Goal: Information Seeking & Learning: Learn about a topic

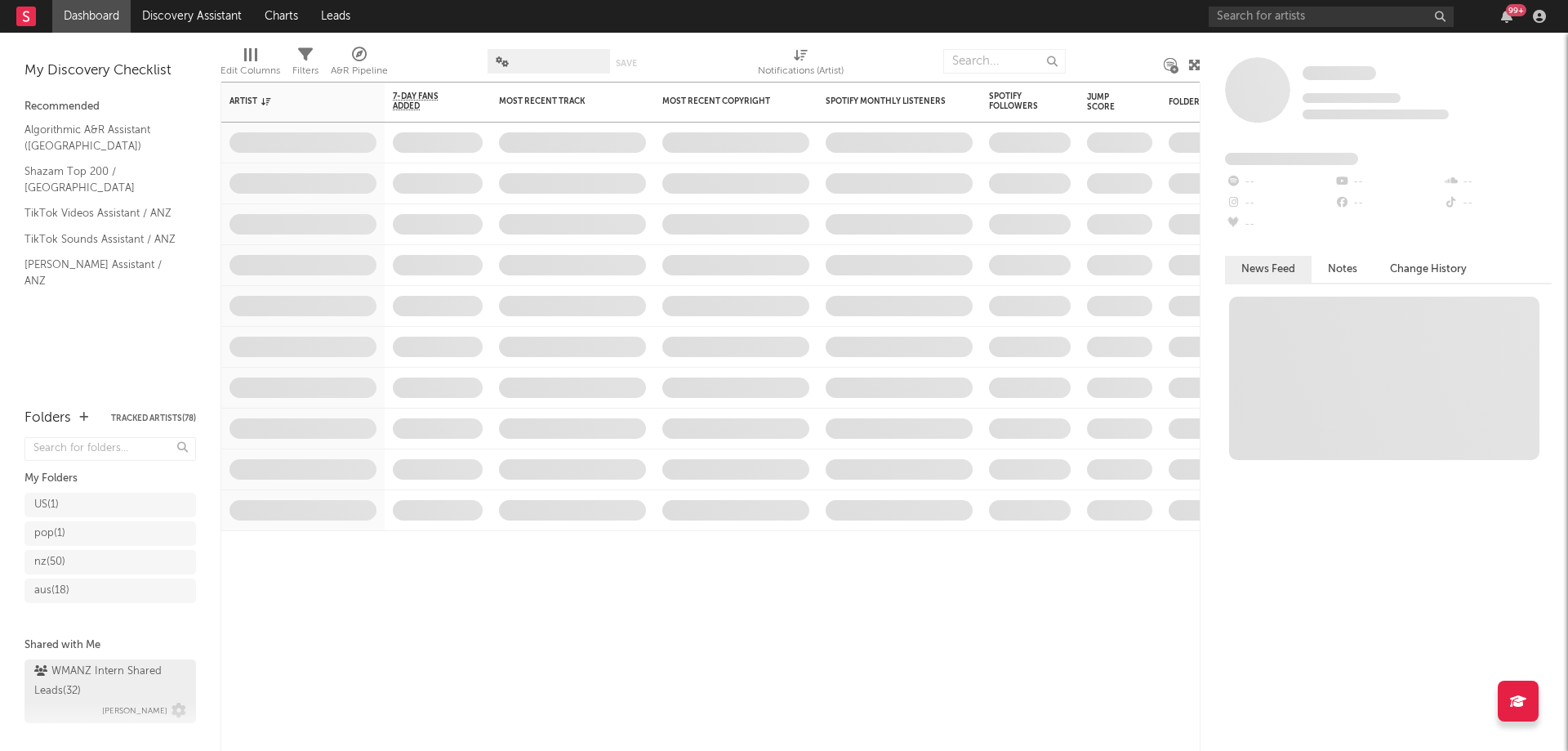
click at [86, 696] on div "WMANZ Intern Shared Leads ( 32 )" at bounding box center [108, 682] width 148 height 40
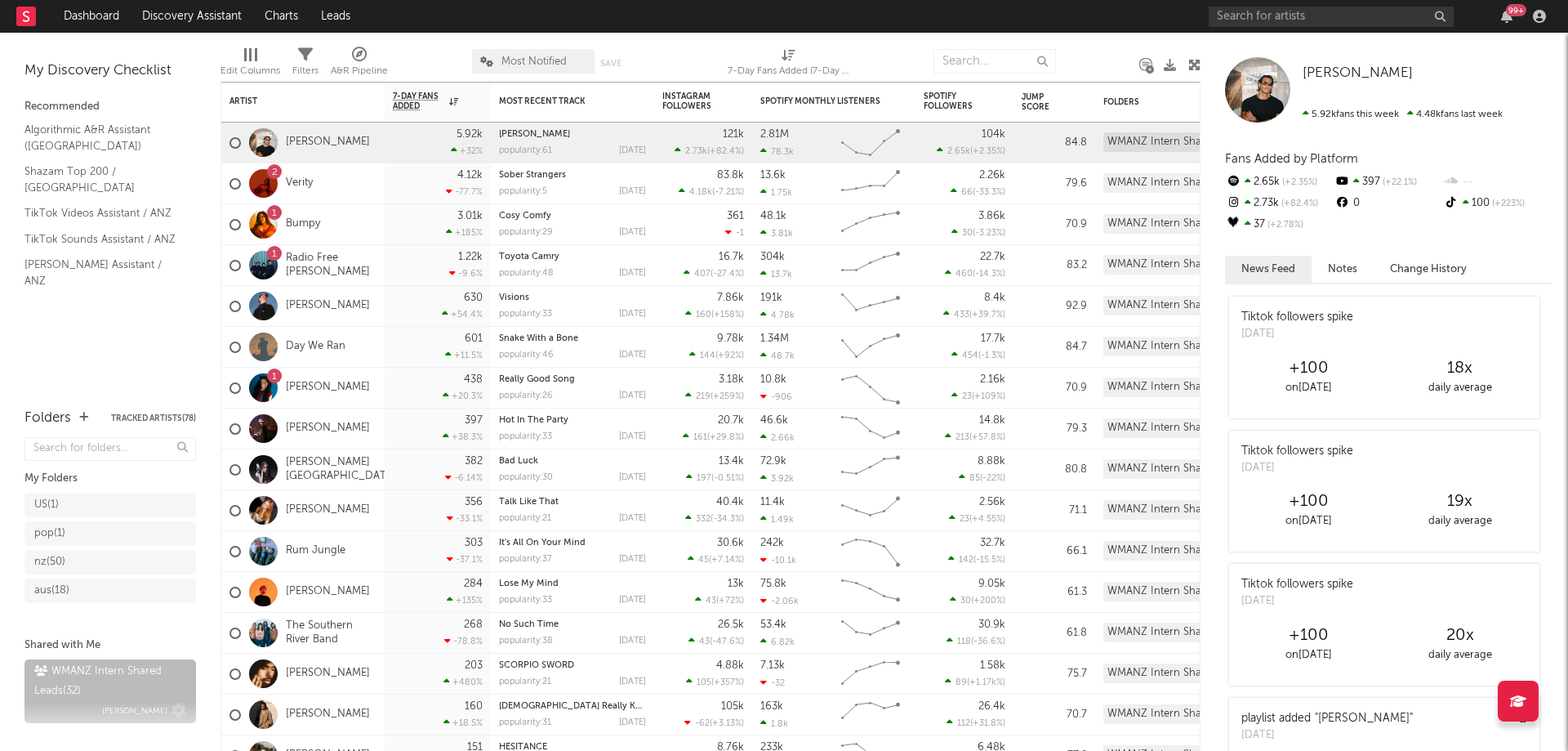
click at [91, 691] on div "WMANZ Intern Shared Leads ( 32 )" at bounding box center [108, 682] width 148 height 40
click at [79, 527] on div "pop ( 1 )" at bounding box center [94, 534] width 119 height 20
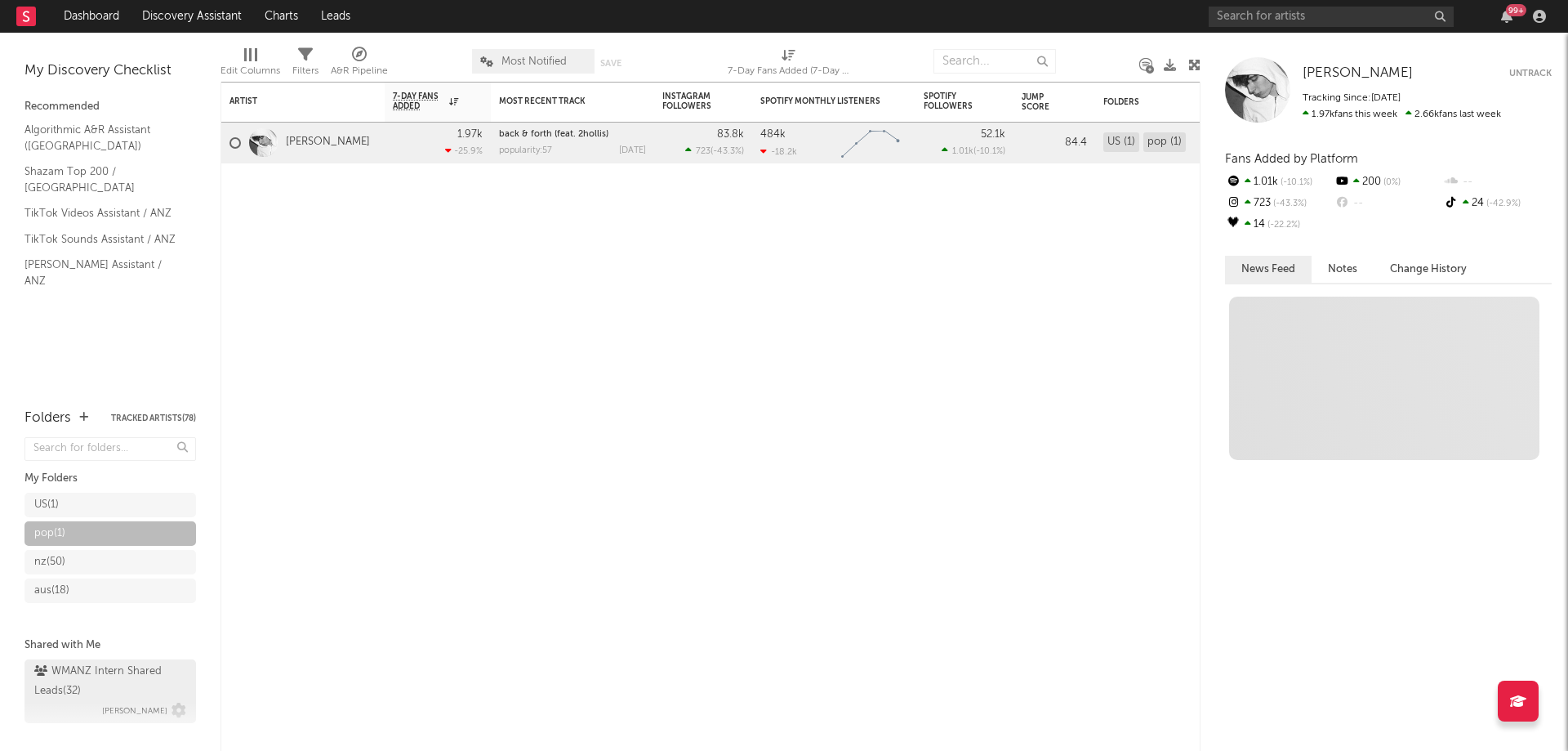
click at [74, 692] on div "WMANZ Intern Shared Leads ( 32 )" at bounding box center [108, 682] width 148 height 40
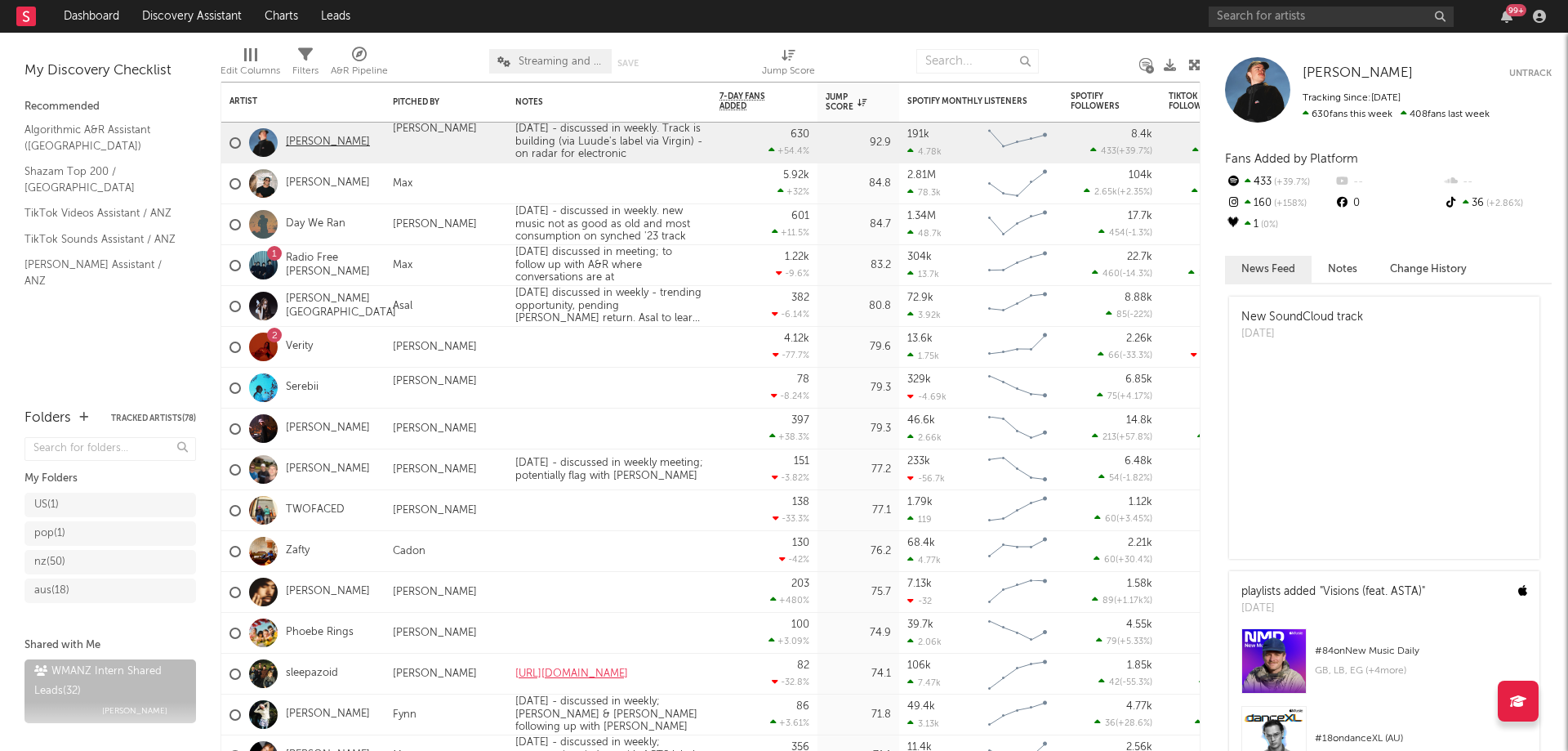
click at [302, 146] on link "Charlie Shell" at bounding box center [327, 142] width 84 height 14
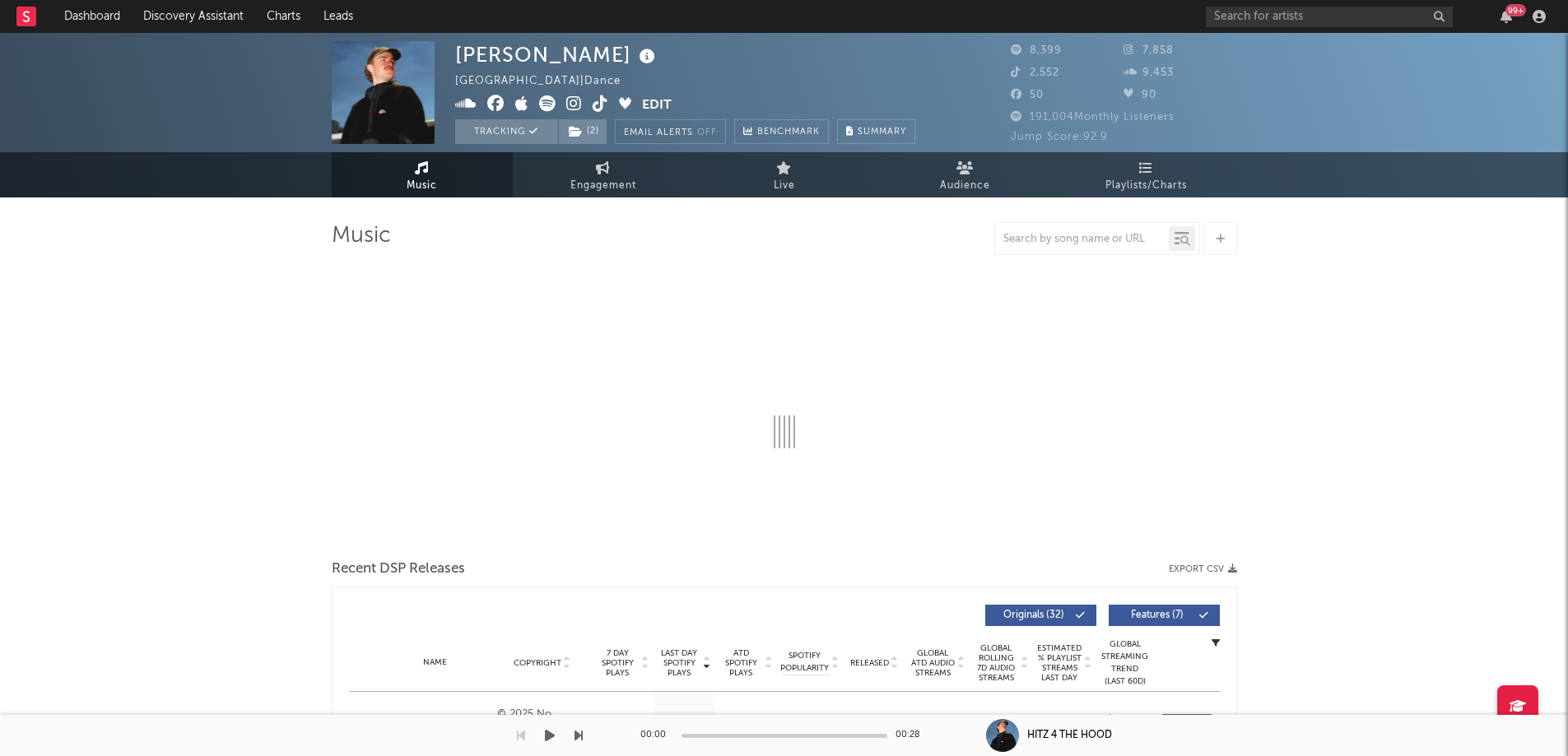
select select "6m"
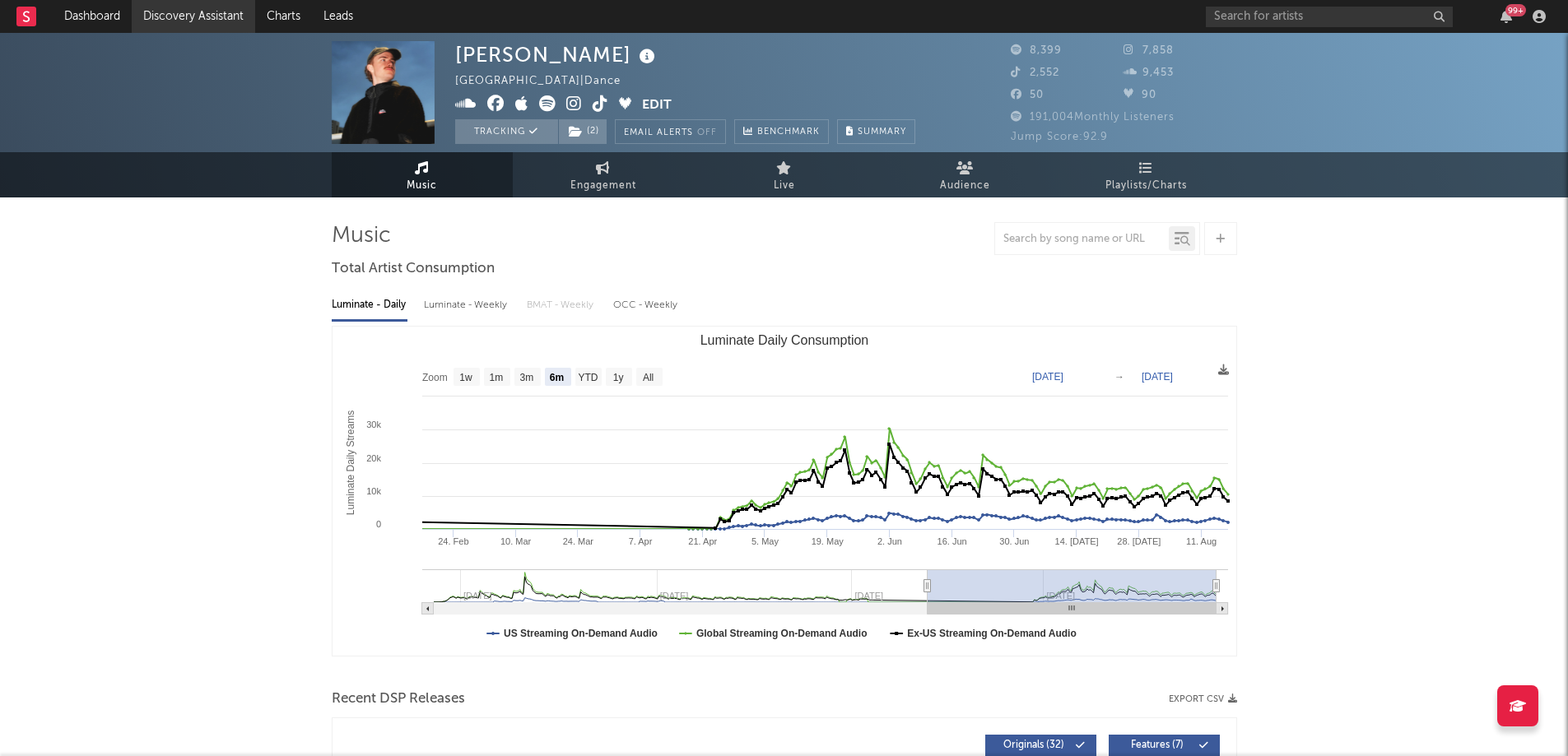
click at [212, 4] on link "Discovery Assistant" at bounding box center [193, 16] width 123 height 33
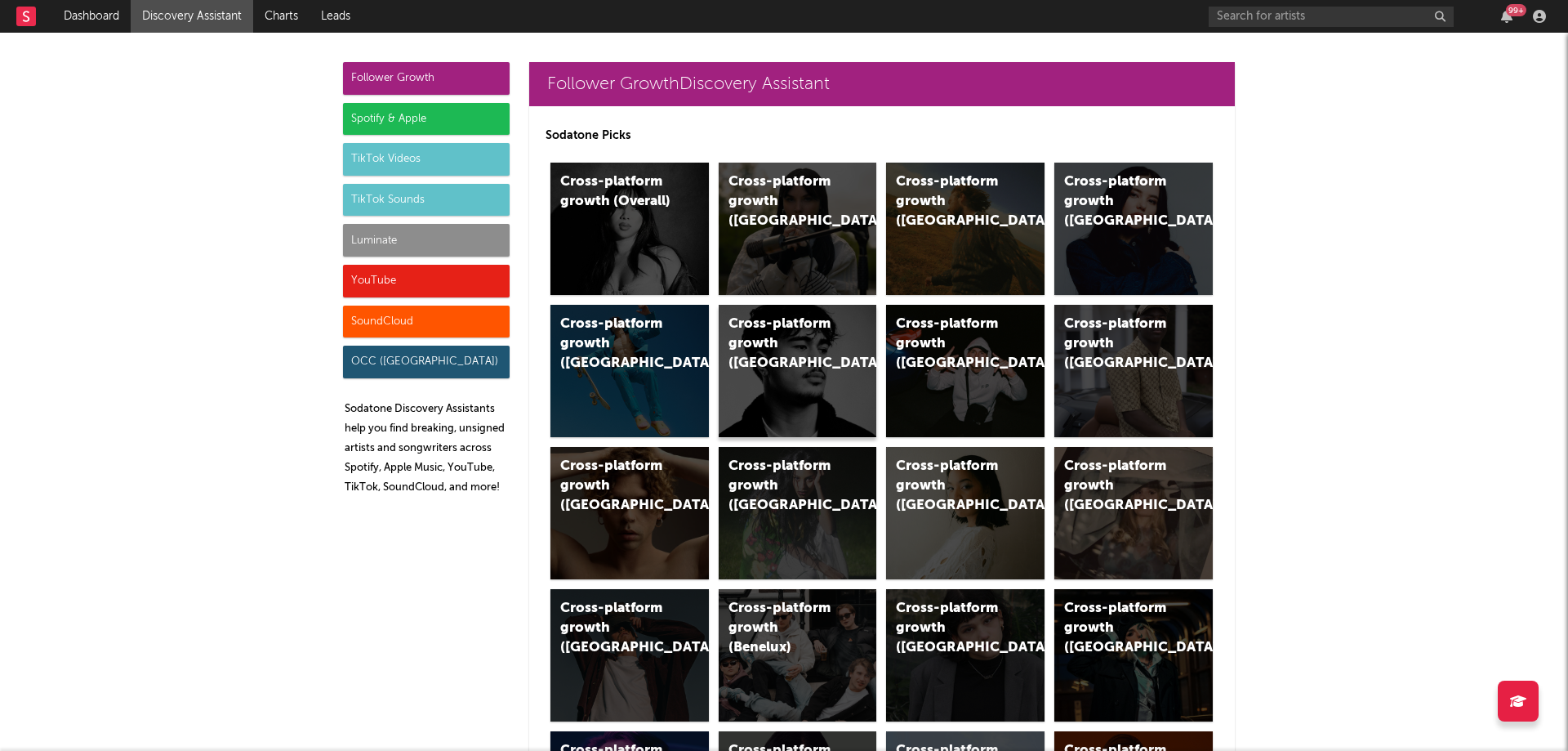
click at [824, 426] on div "Cross-platform growth (New Zealand)" at bounding box center [798, 371] width 159 height 133
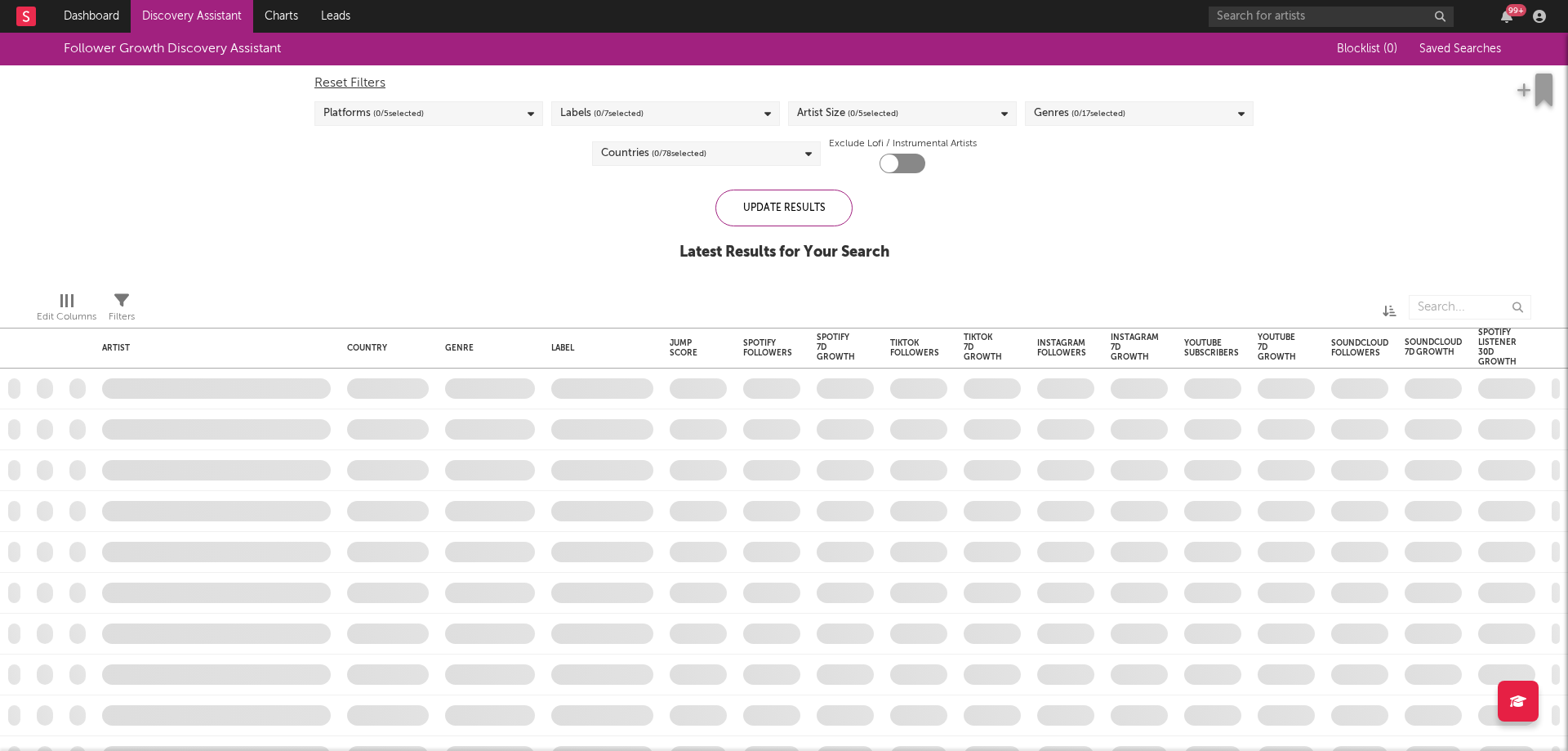
checkbox input "true"
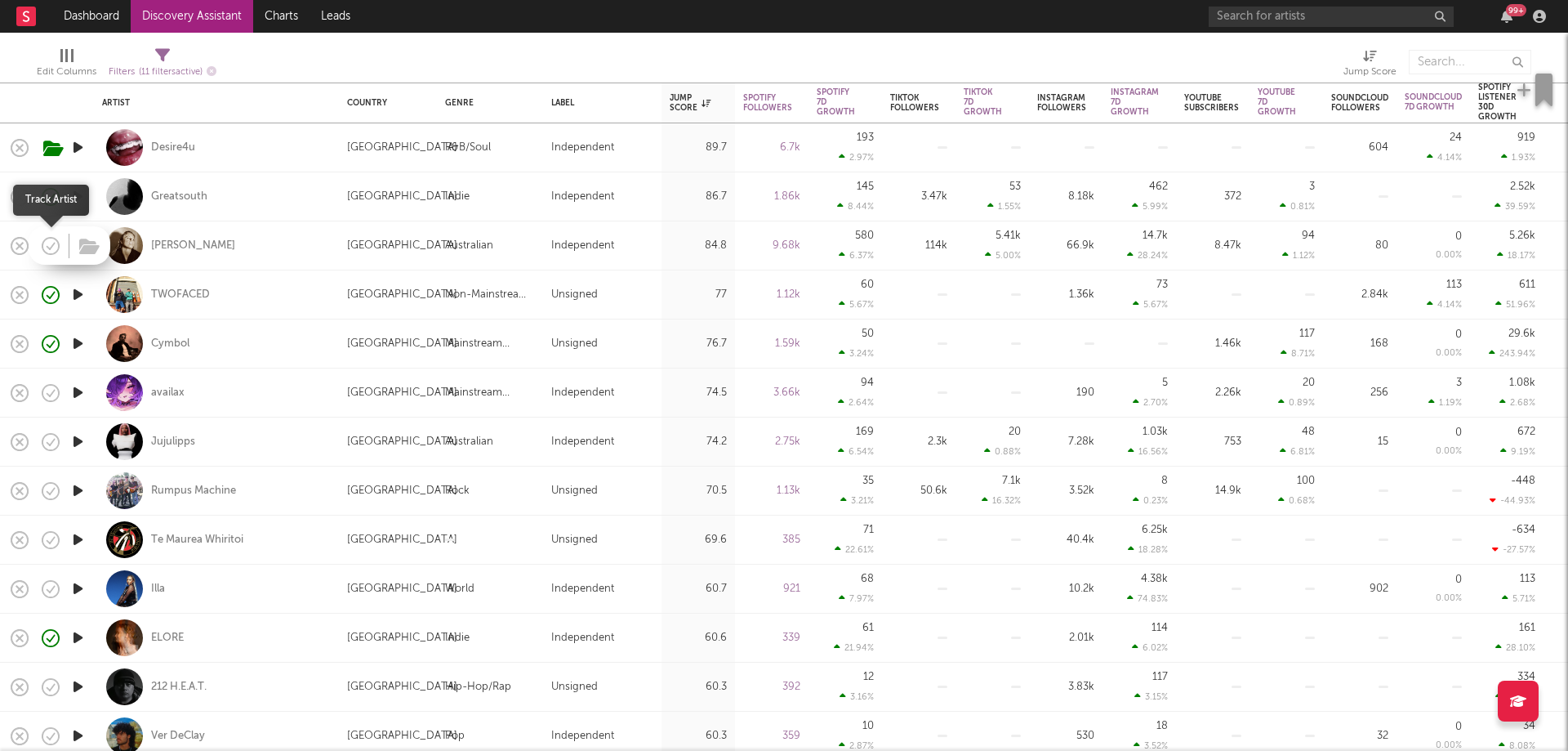
click at [49, 241] on icon "button" at bounding box center [50, 245] width 23 height 23
click at [82, 243] on icon "button" at bounding box center [89, 247] width 21 height 18
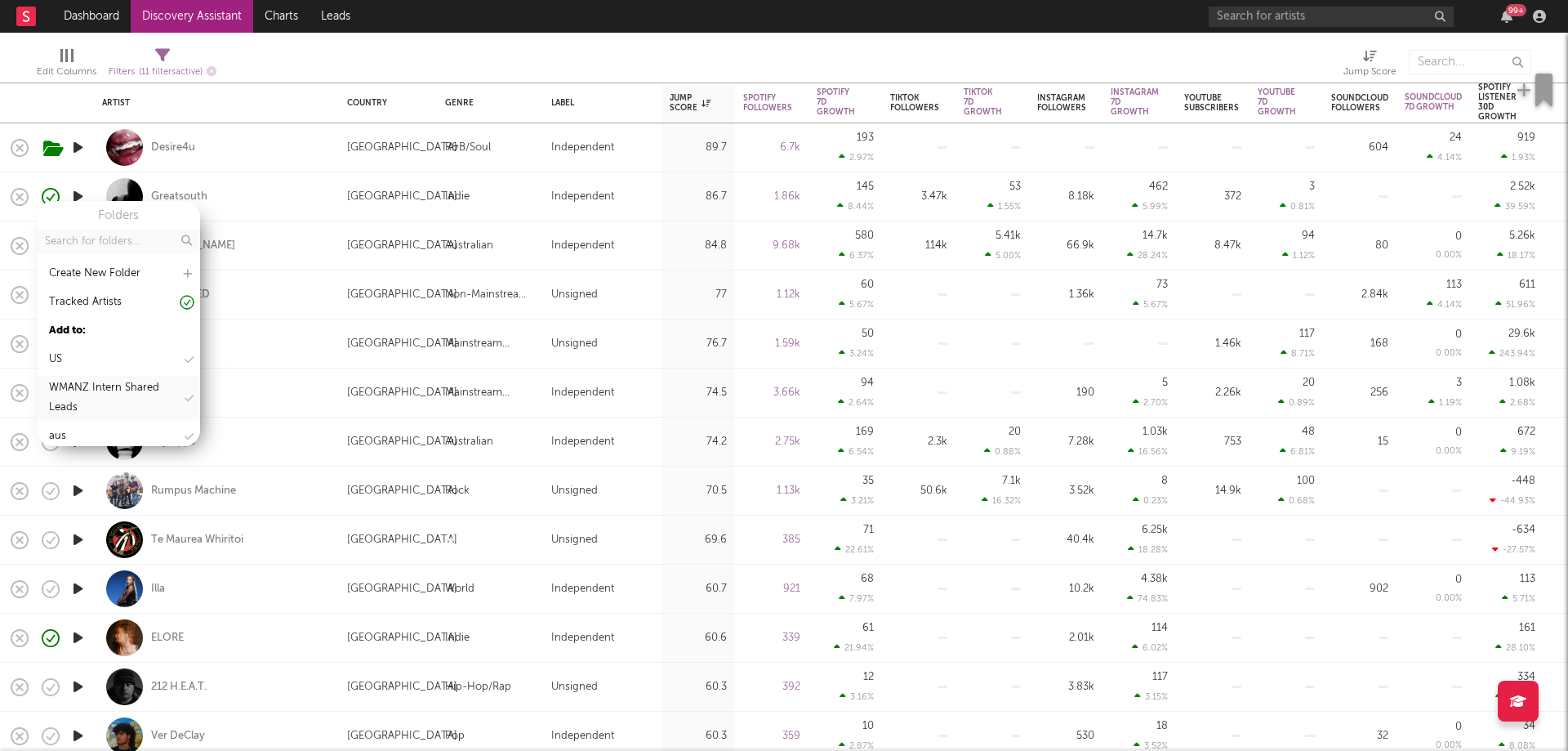
click at [121, 394] on div "WMANZ Intern Shared Leads" at bounding box center [114, 398] width 132 height 40
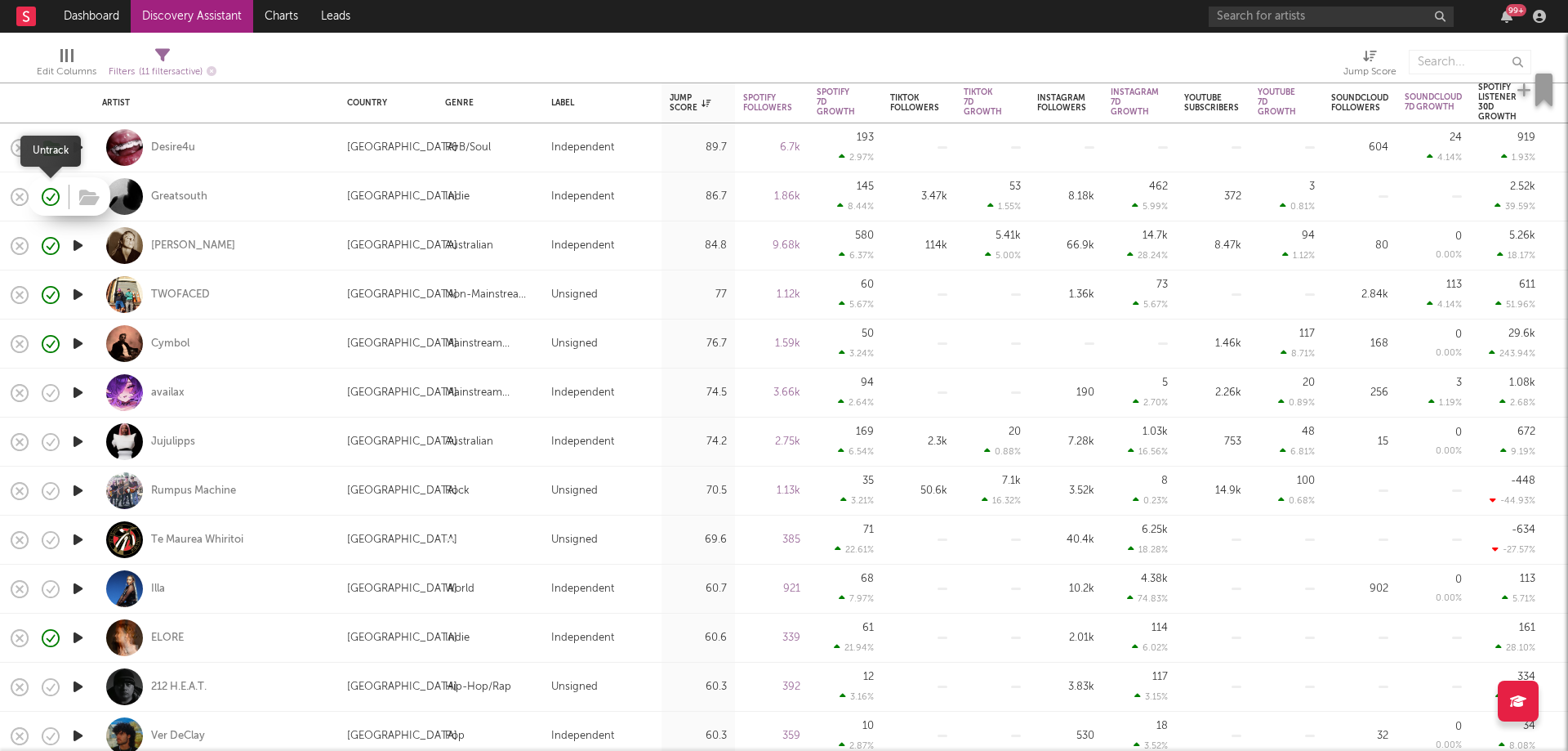
click at [56, 197] on icon "button" at bounding box center [50, 197] width 23 height 23
click at [49, 197] on icon "button" at bounding box center [50, 197] width 23 height 23
click at [96, 197] on icon "button" at bounding box center [89, 197] width 21 height 18
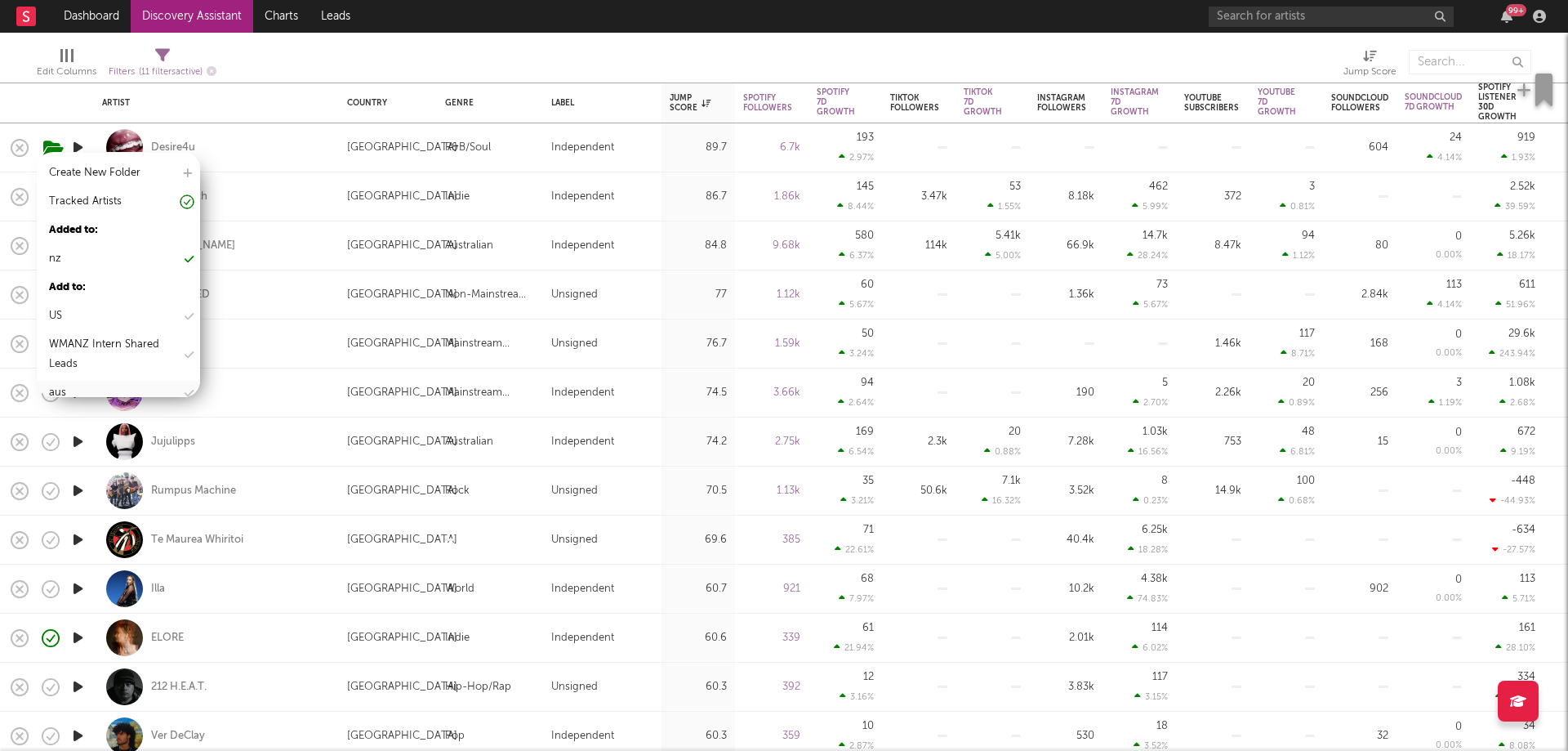
scroll to position [97, 0]
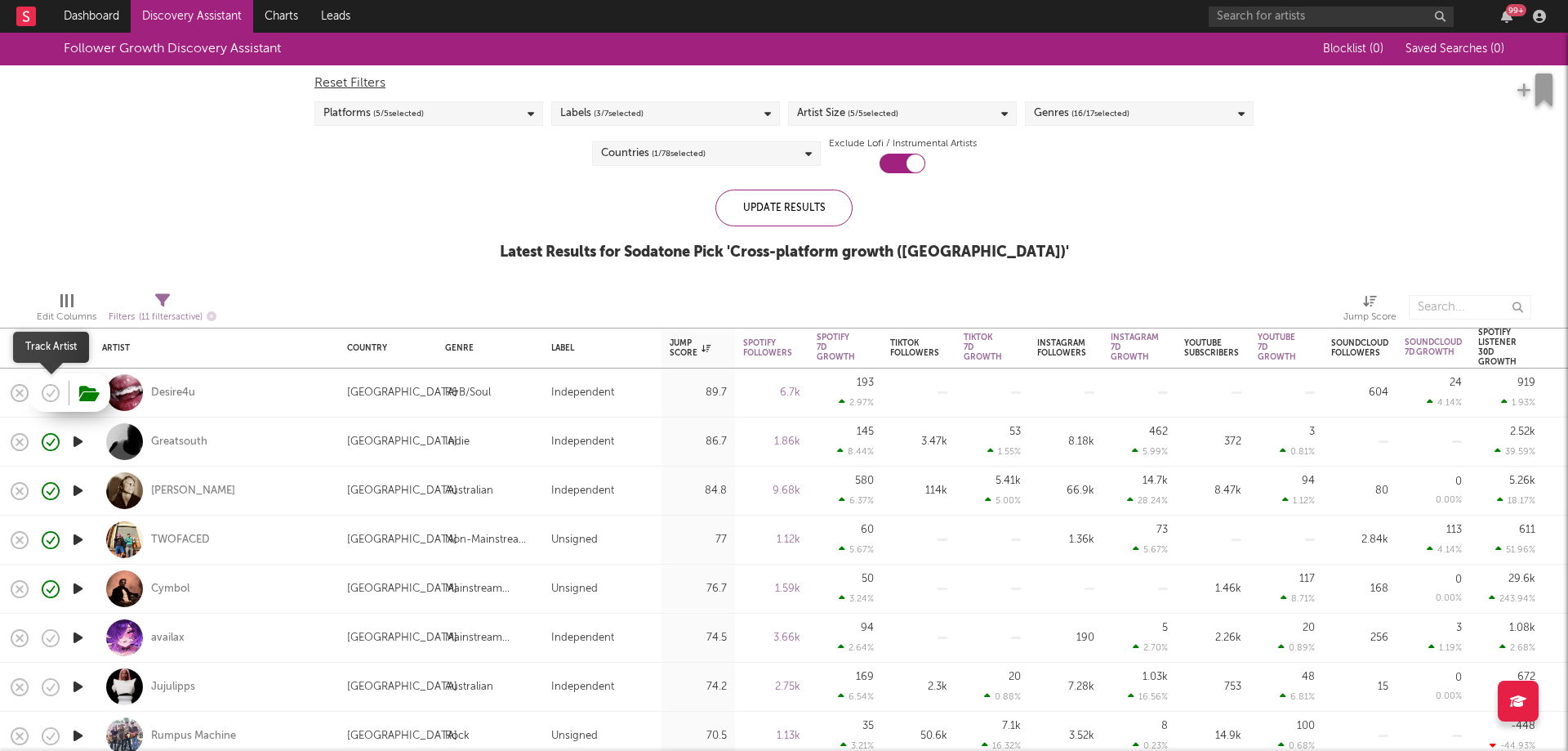
click at [55, 391] on icon "button" at bounding box center [50, 392] width 23 height 23
click at [175, 397] on div "Desire4u" at bounding box center [173, 393] width 44 height 14
click at [187, 16] on link "Discovery Assistant" at bounding box center [192, 16] width 123 height 32
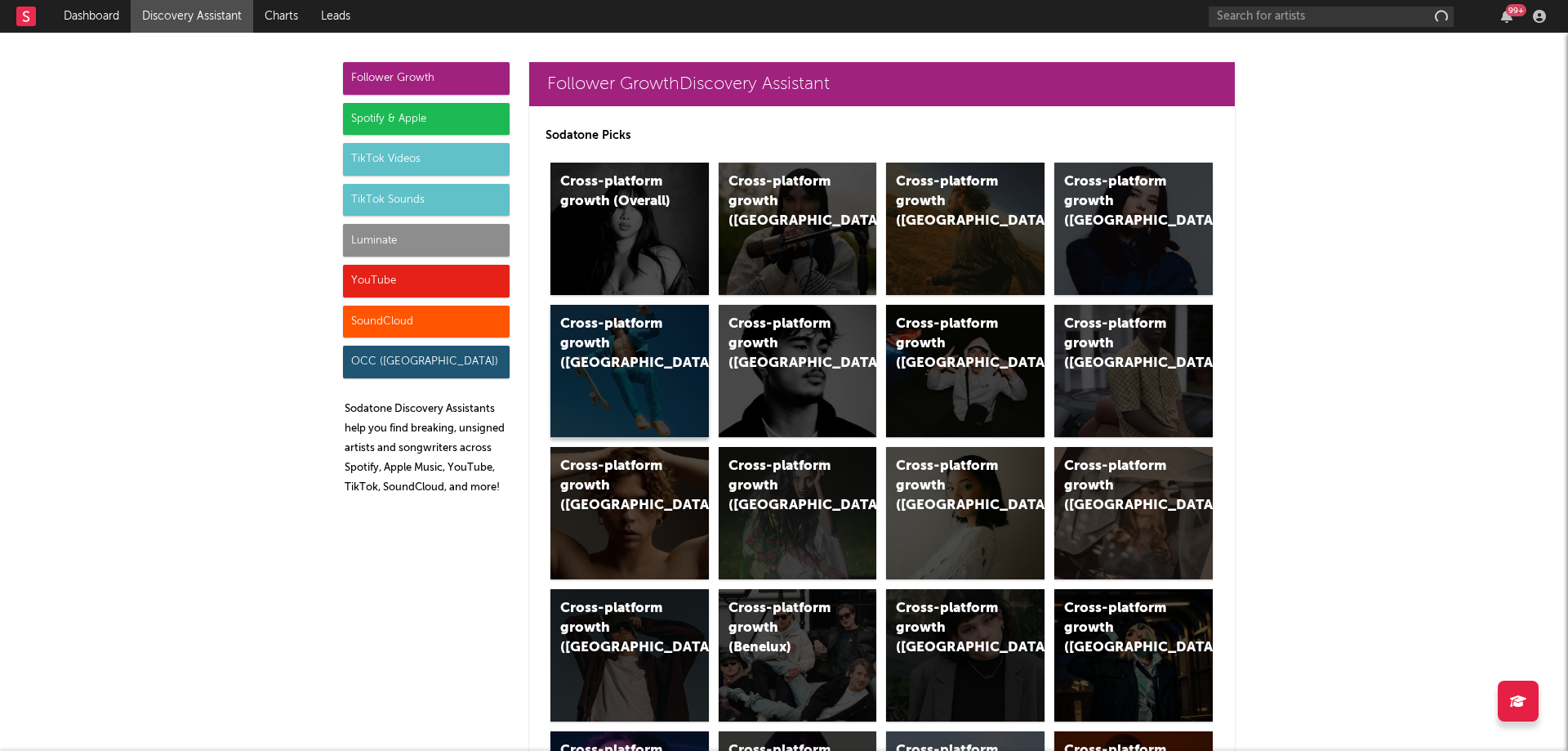
click at [642, 422] on div "Cross-platform growth (Australia)" at bounding box center [630, 371] width 159 height 133
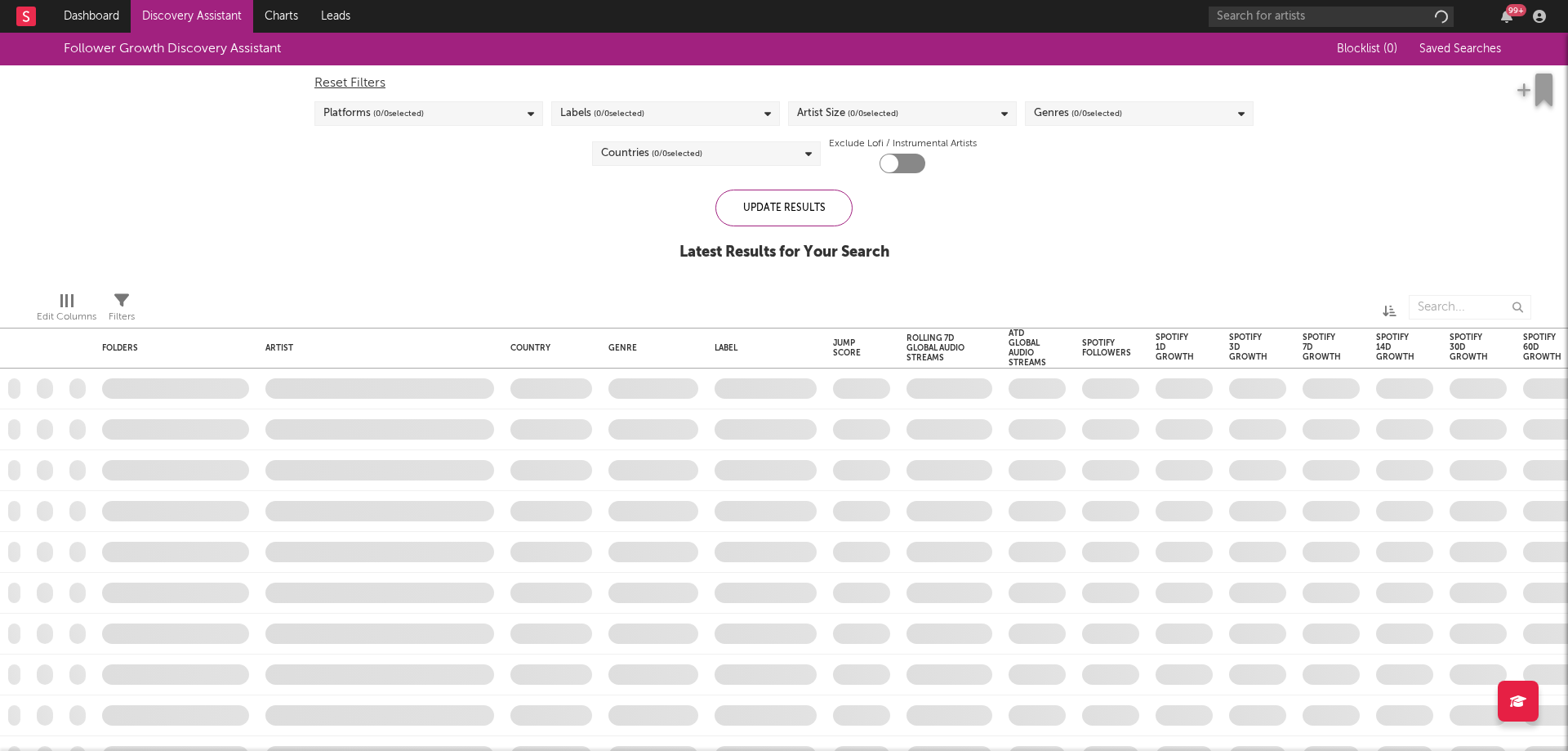
checkbox input "true"
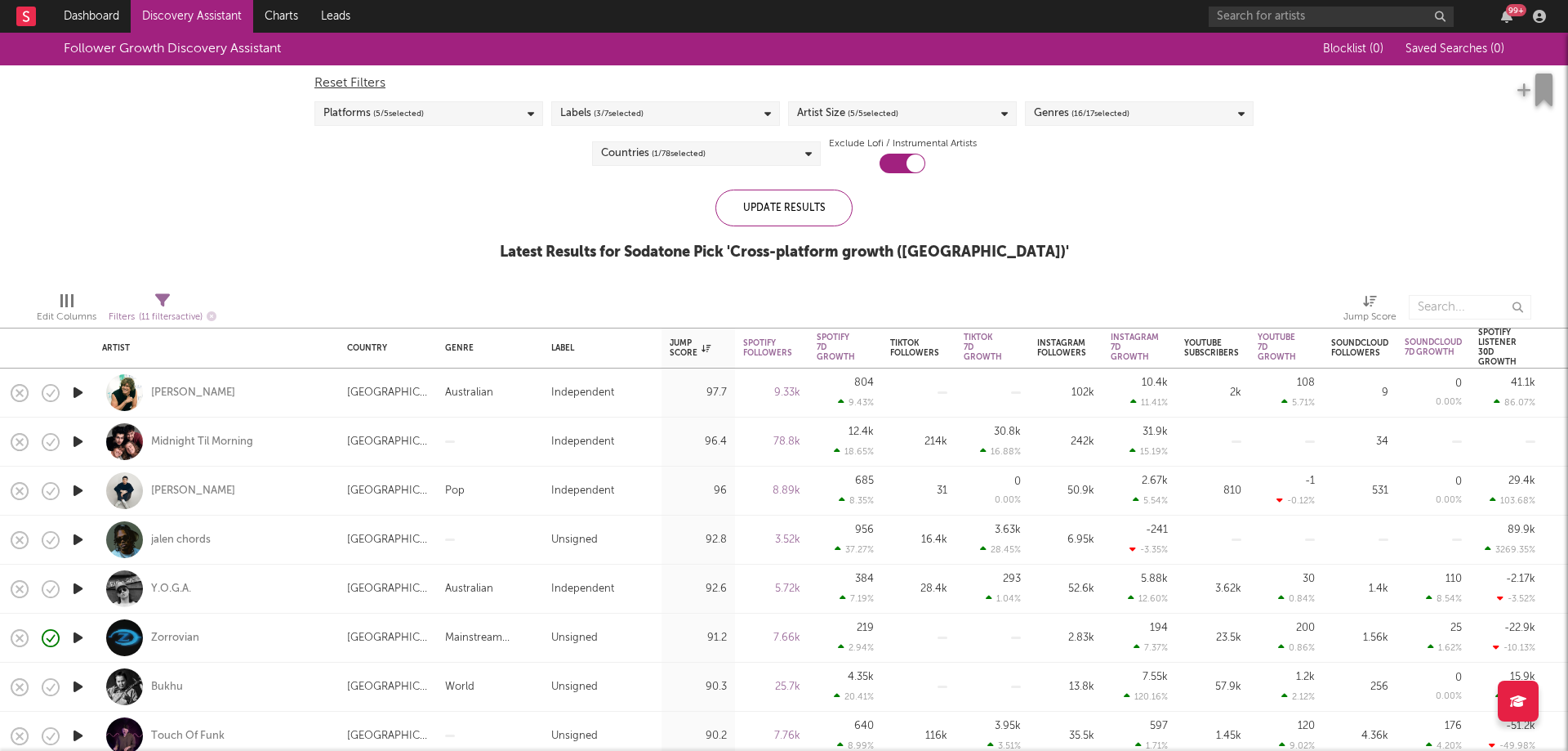
click at [72, 389] on icon "button" at bounding box center [77, 392] width 17 height 21
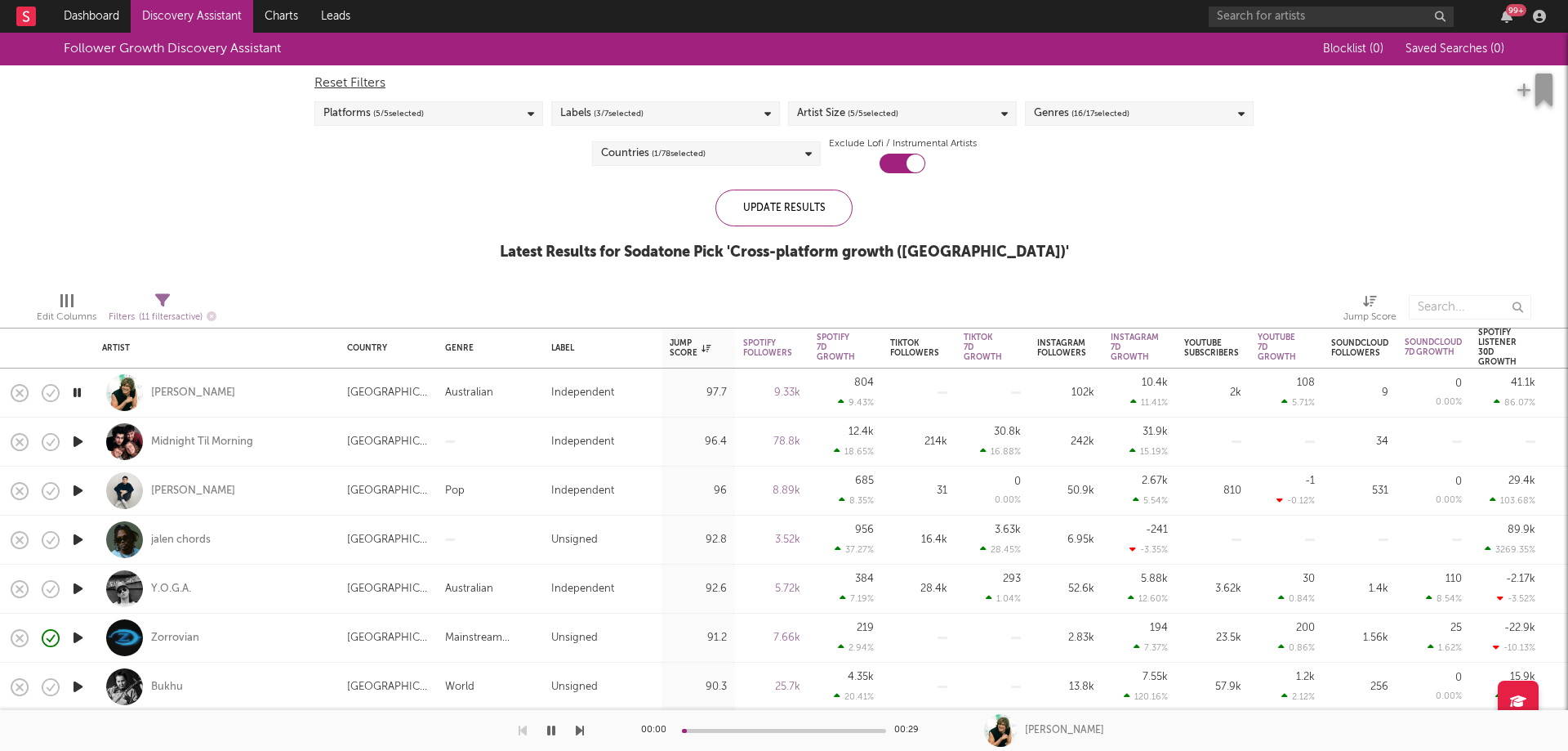
click at [74, 442] on icon "button" at bounding box center [77, 442] width 17 height 21
click at [81, 487] on icon "button" at bounding box center [77, 490] width 17 height 21
click at [187, 486] on div "Will Anderson" at bounding box center [193, 491] width 84 height 14
click at [51, 493] on icon "button" at bounding box center [51, 490] width 5 height 6
click at [86, 499] on icon "button" at bounding box center [89, 492] width 21 height 18
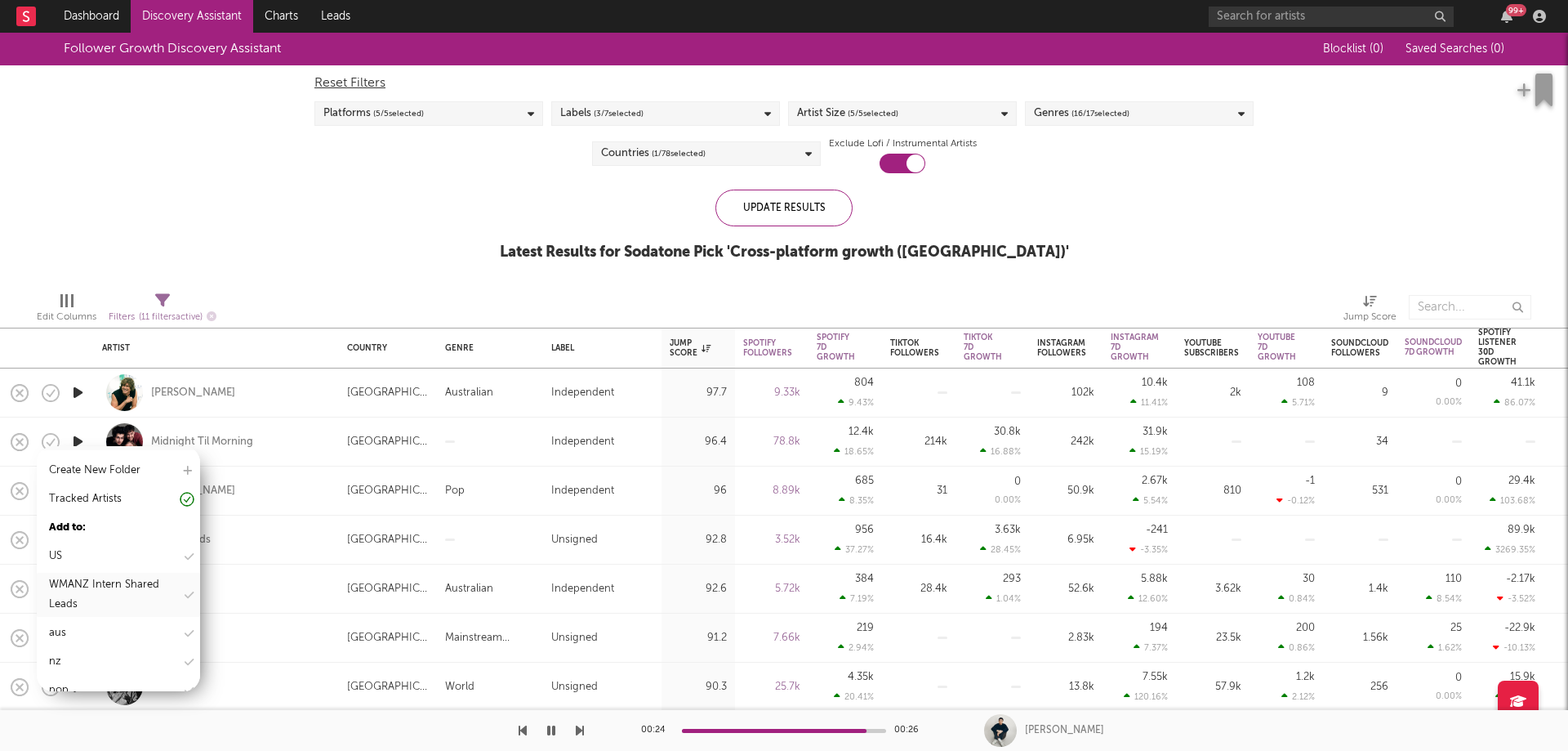
scroll to position [69, 0]
click at [87, 609] on div "aus" at bounding box center [118, 612] width 163 height 24
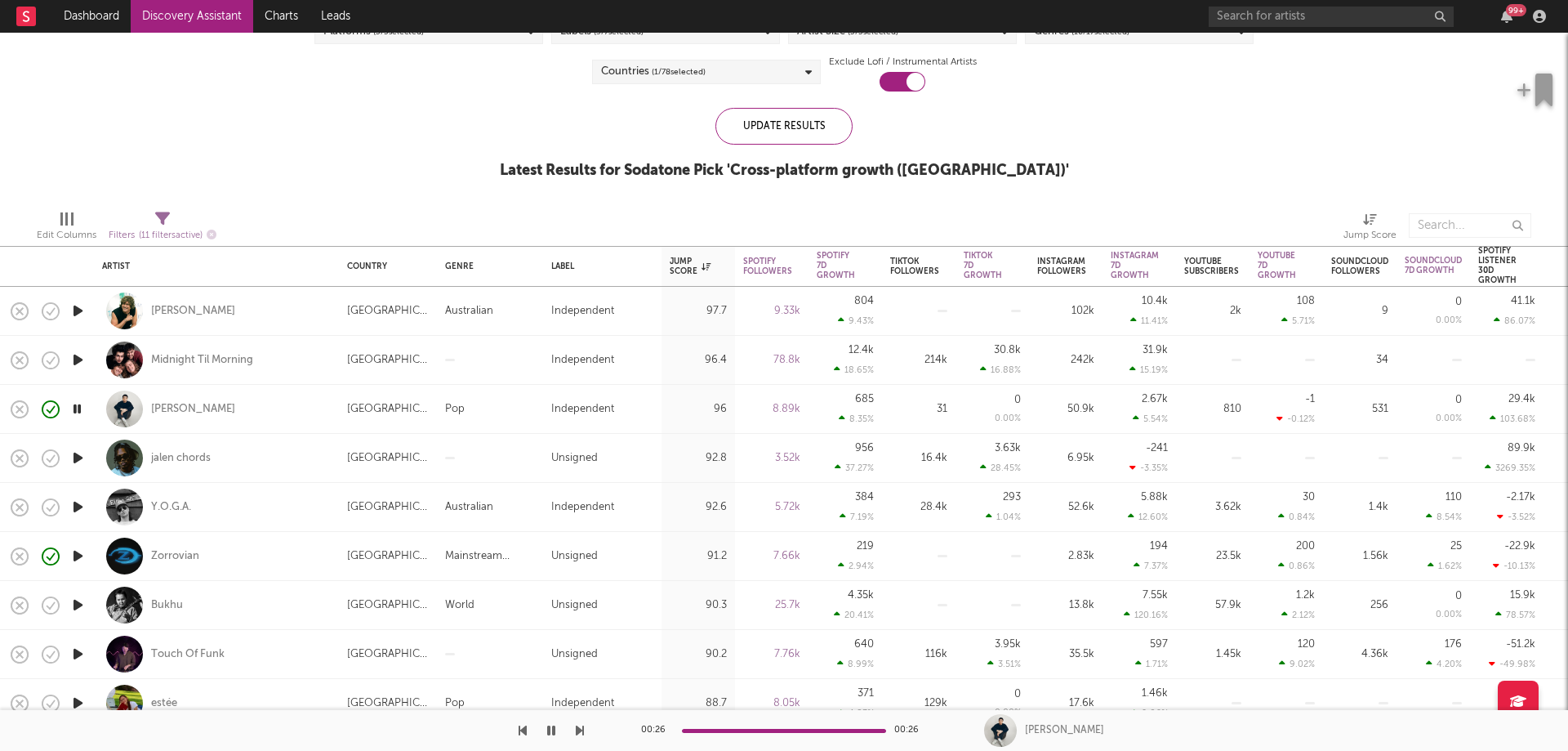
click at [78, 467] on icon "button" at bounding box center [77, 458] width 17 height 21
click at [50, 467] on icon "button" at bounding box center [50, 458] width 23 height 23
click at [81, 467] on icon "button" at bounding box center [89, 459] width 21 height 18
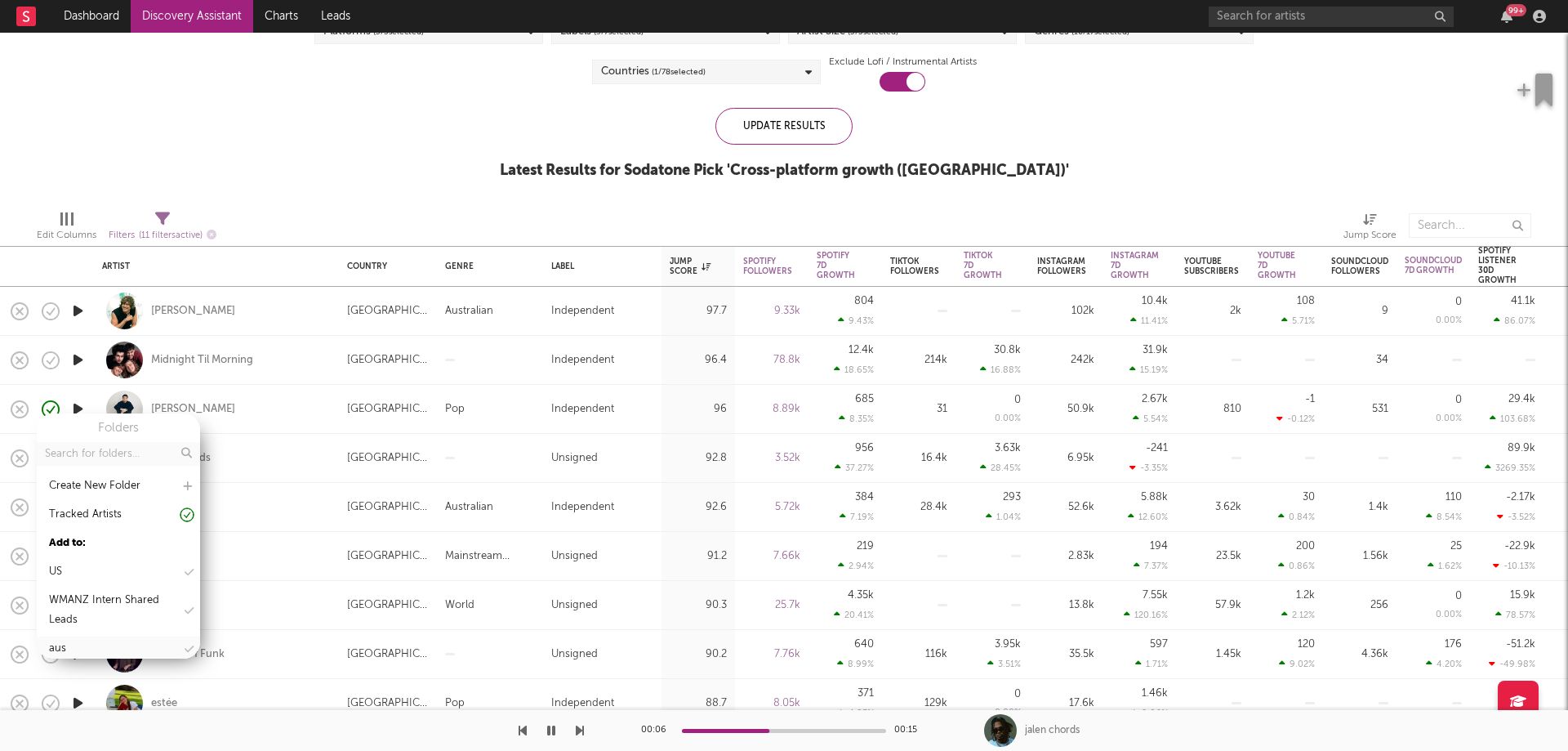
click at [89, 642] on div "aus" at bounding box center [118, 648] width 163 height 24
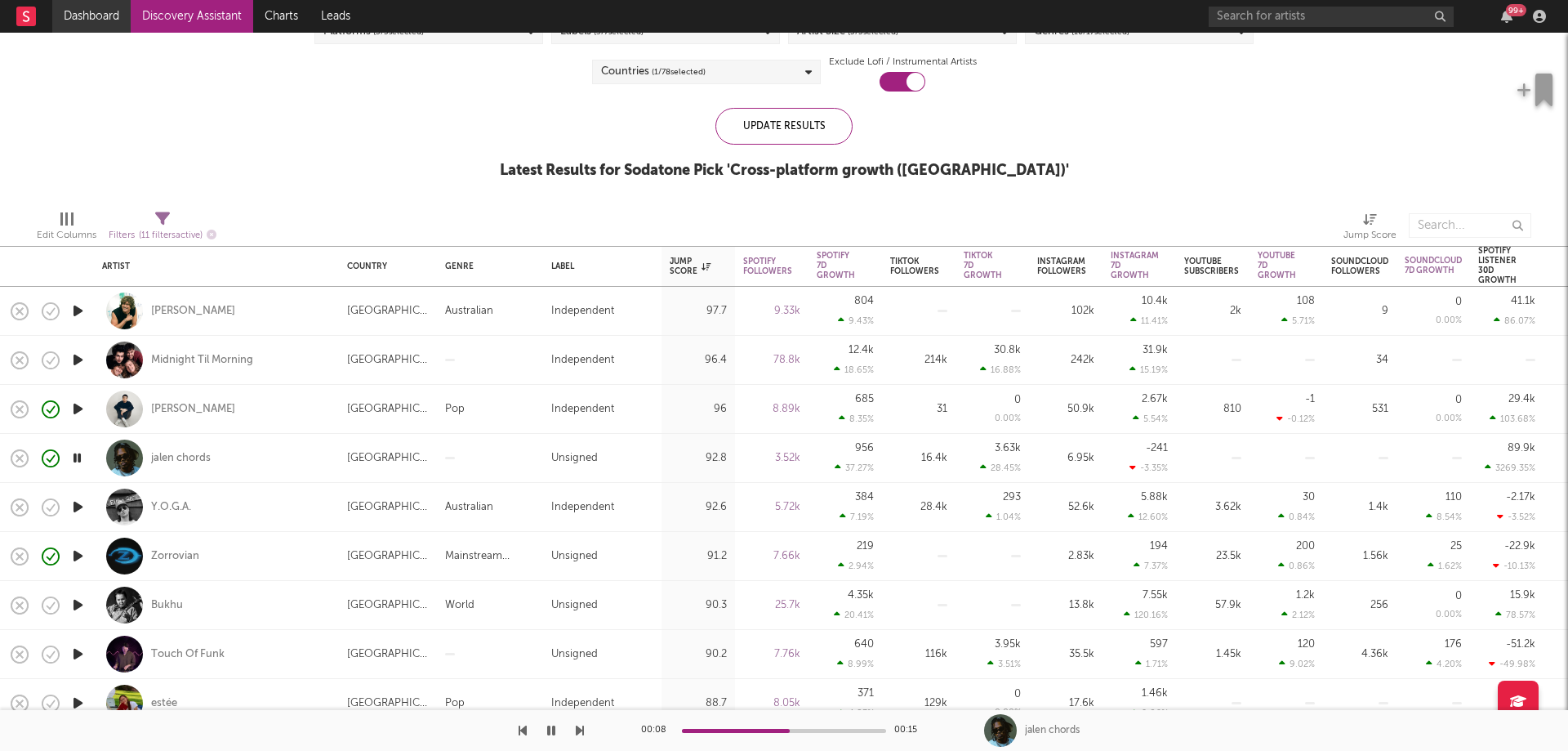
click at [74, 14] on link "Dashboard" at bounding box center [91, 16] width 78 height 32
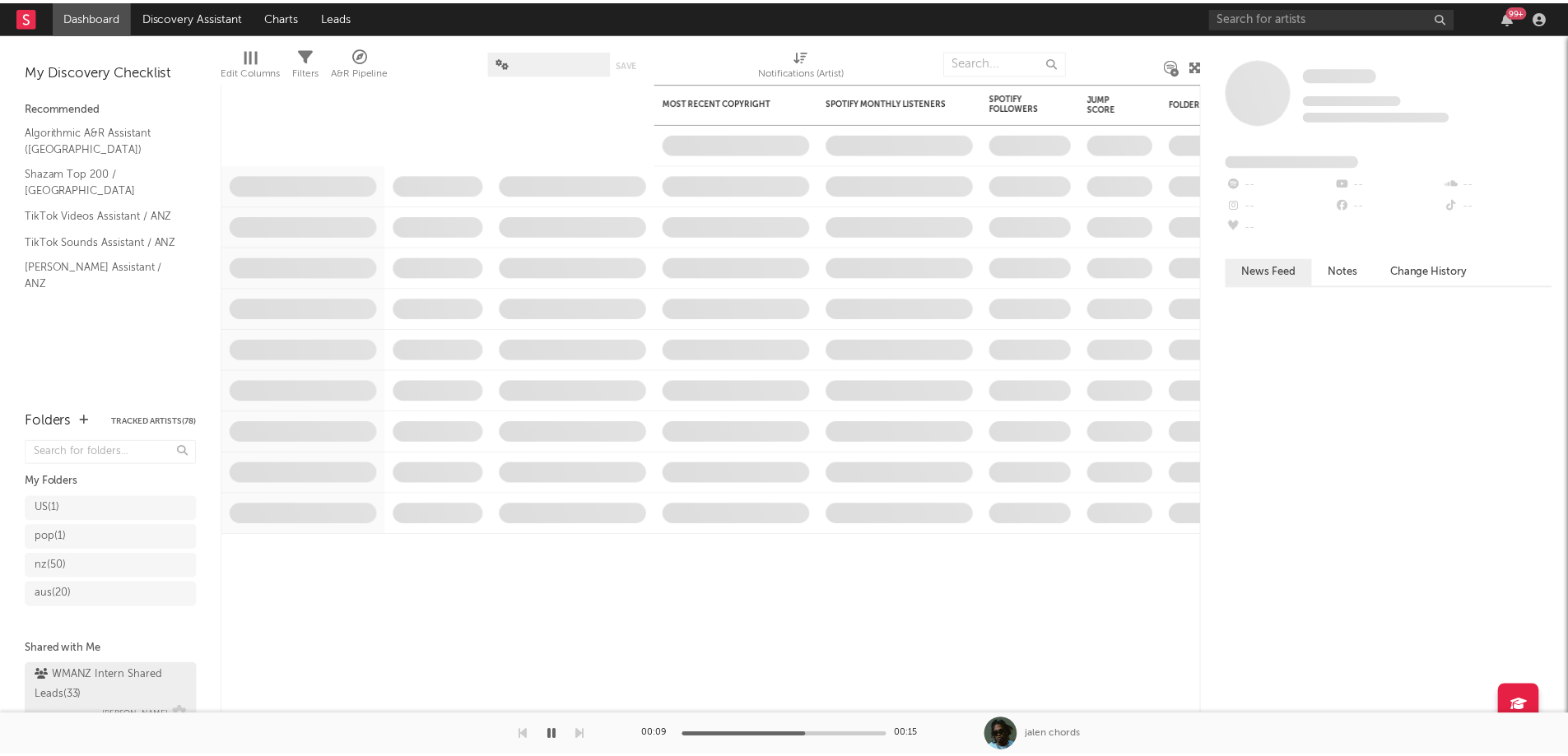
scroll to position [21, 0]
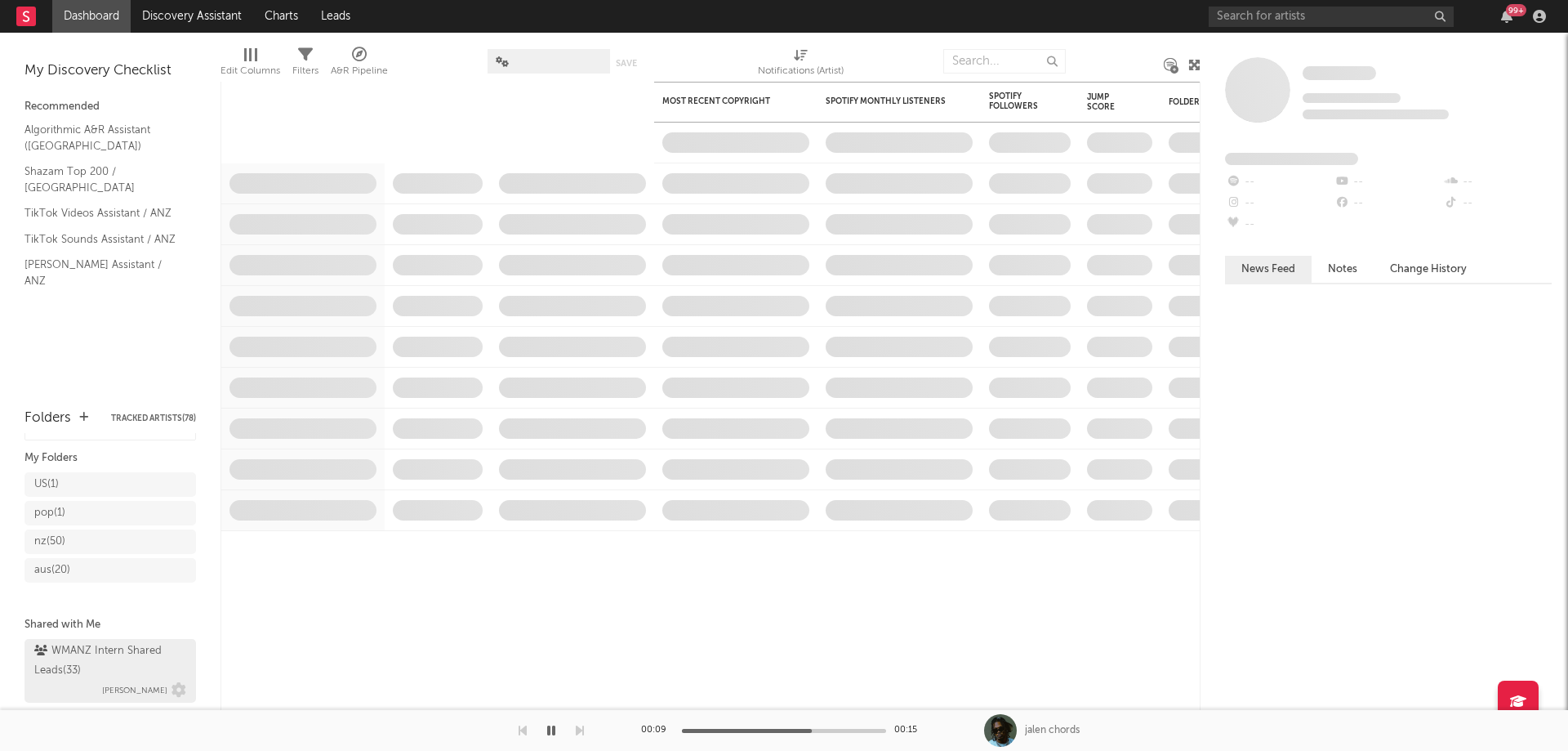
click at [96, 657] on div "WMANZ Intern Shared Leads ( 33 )" at bounding box center [108, 662] width 148 height 40
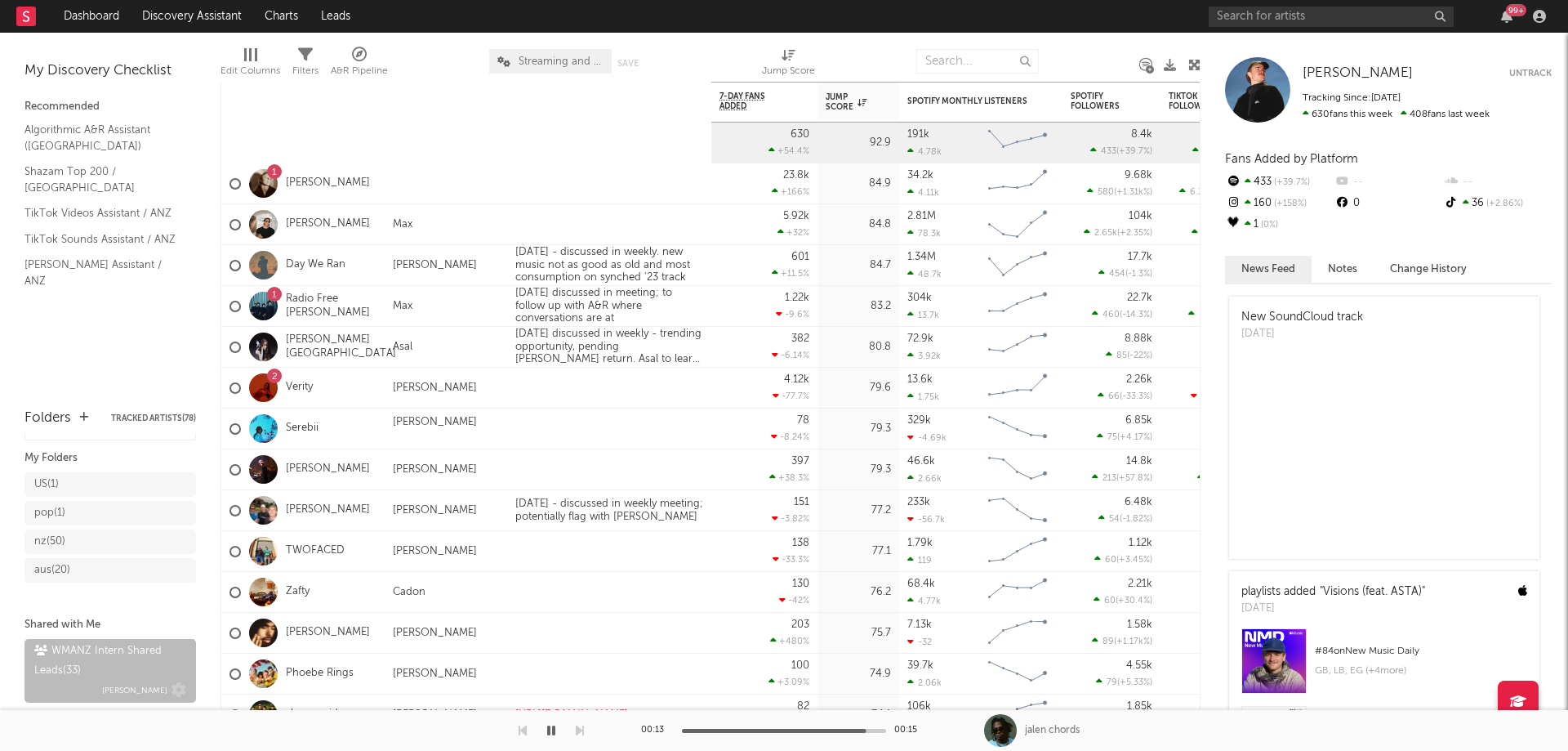
click at [132, 647] on div "WMANZ Intern Shared Leads ( 33 )" at bounding box center [108, 662] width 148 height 40
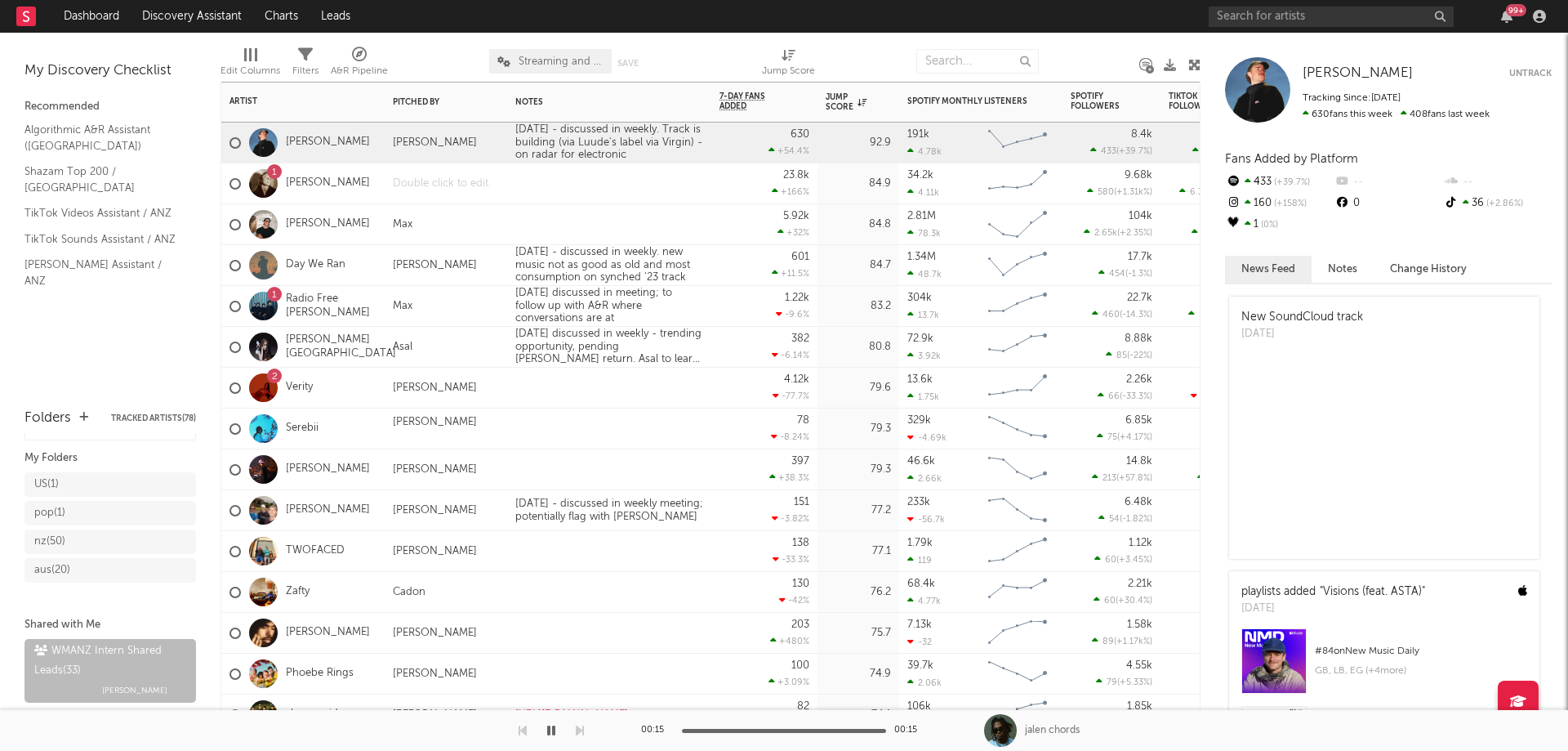
click at [422, 188] on div at bounding box center [446, 183] width 123 height 40
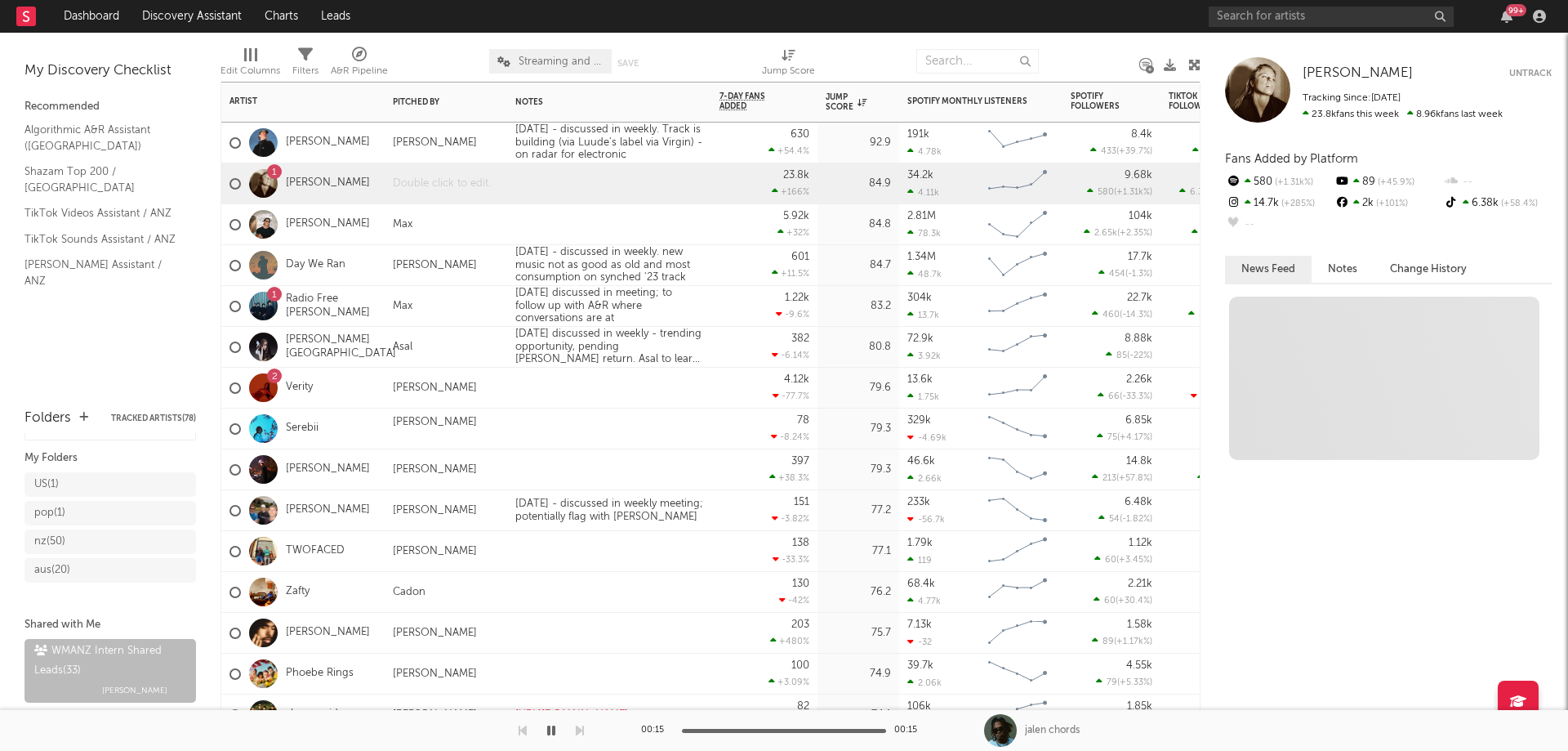
click at [422, 188] on div at bounding box center [446, 183] width 123 height 40
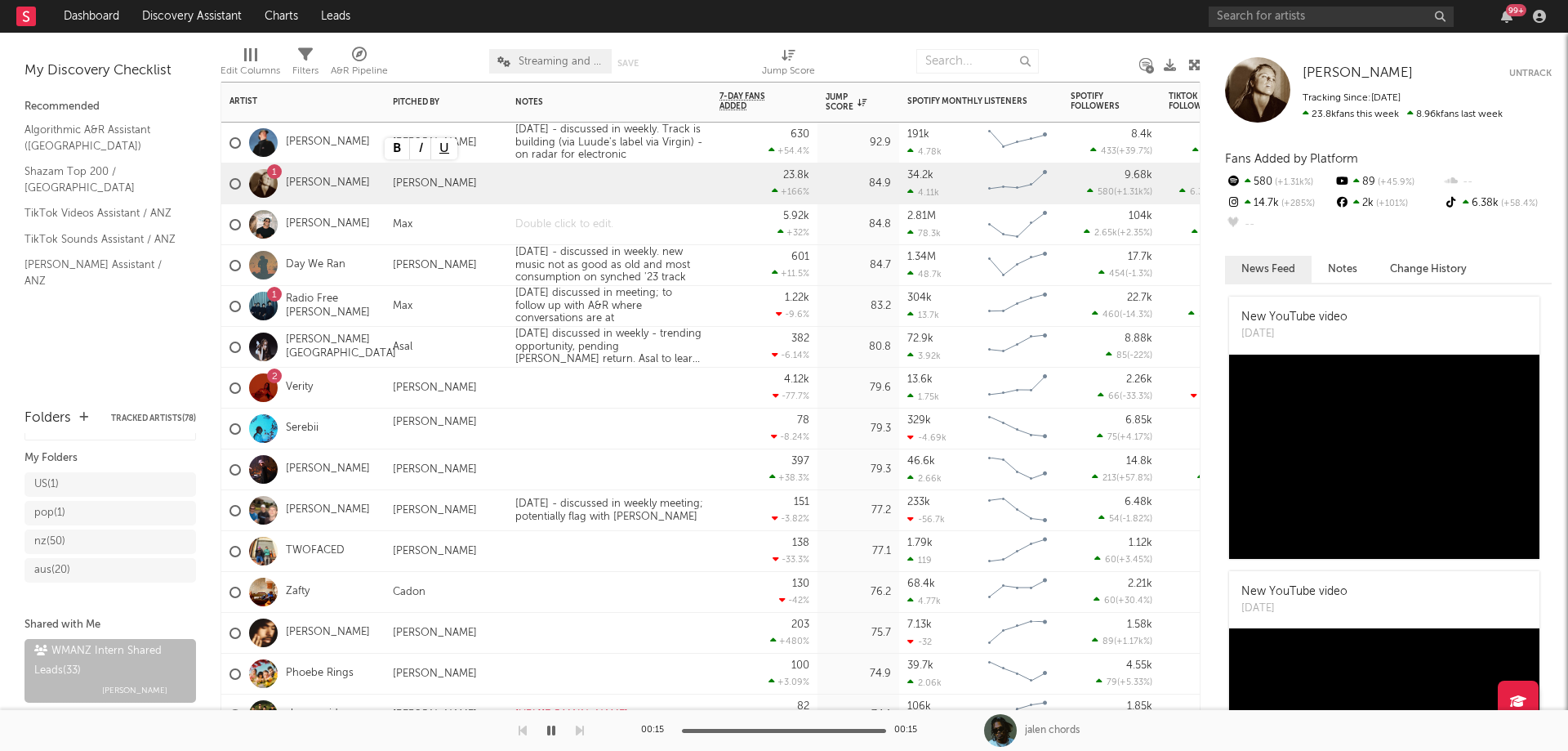
click at [579, 223] on div at bounding box center [609, 224] width 205 height 40
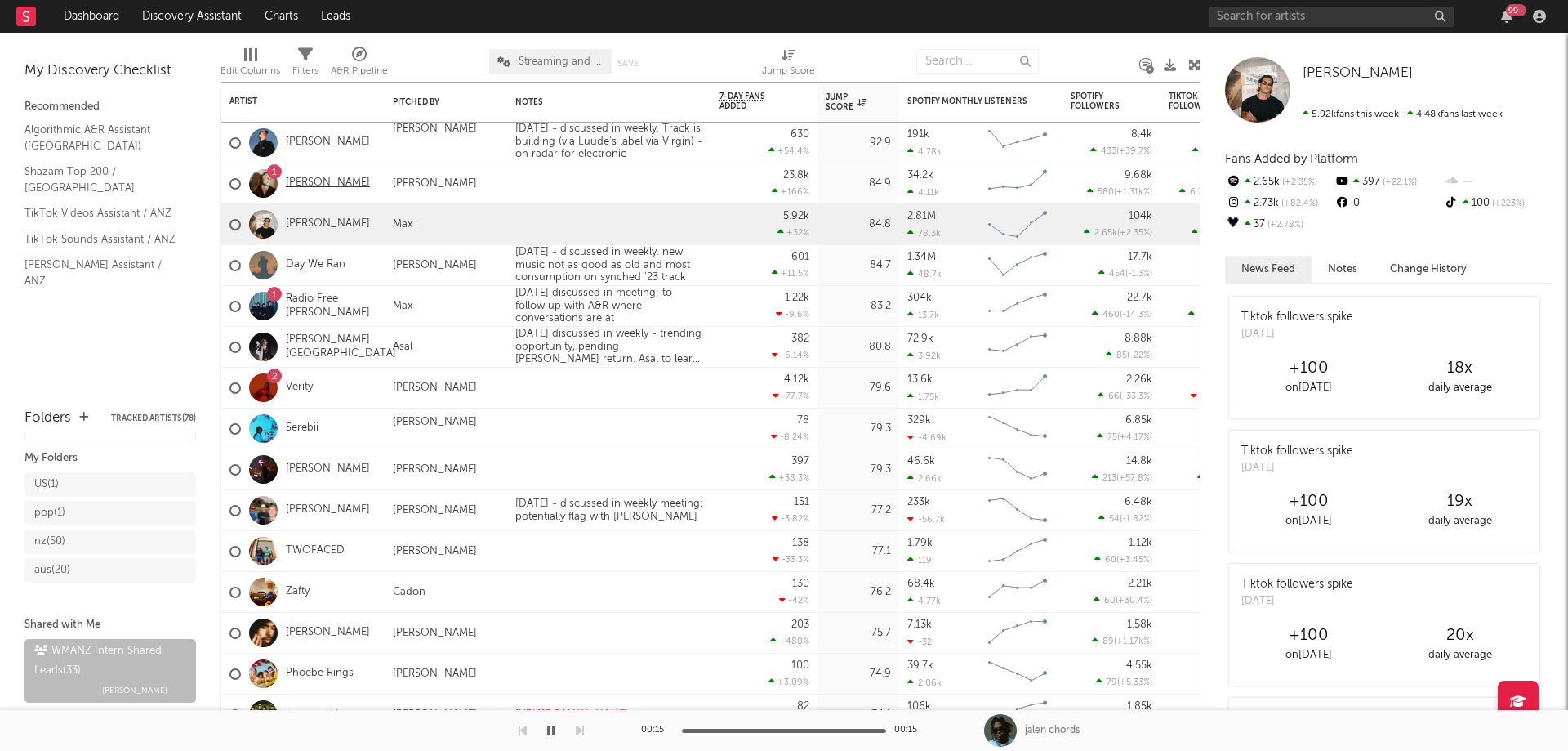
click at [333, 179] on link "Cassie Henderson" at bounding box center [327, 183] width 84 height 14
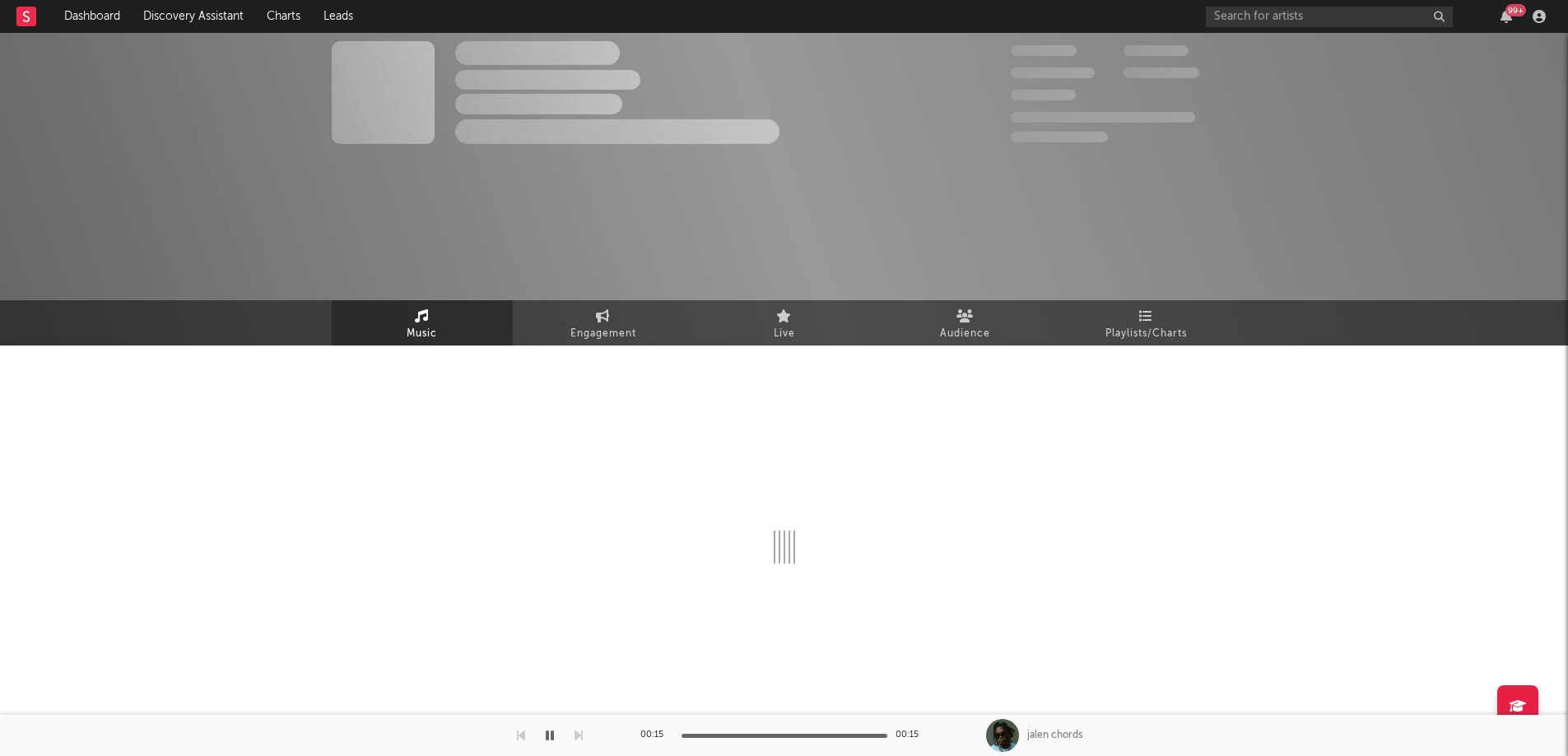
select select "6m"
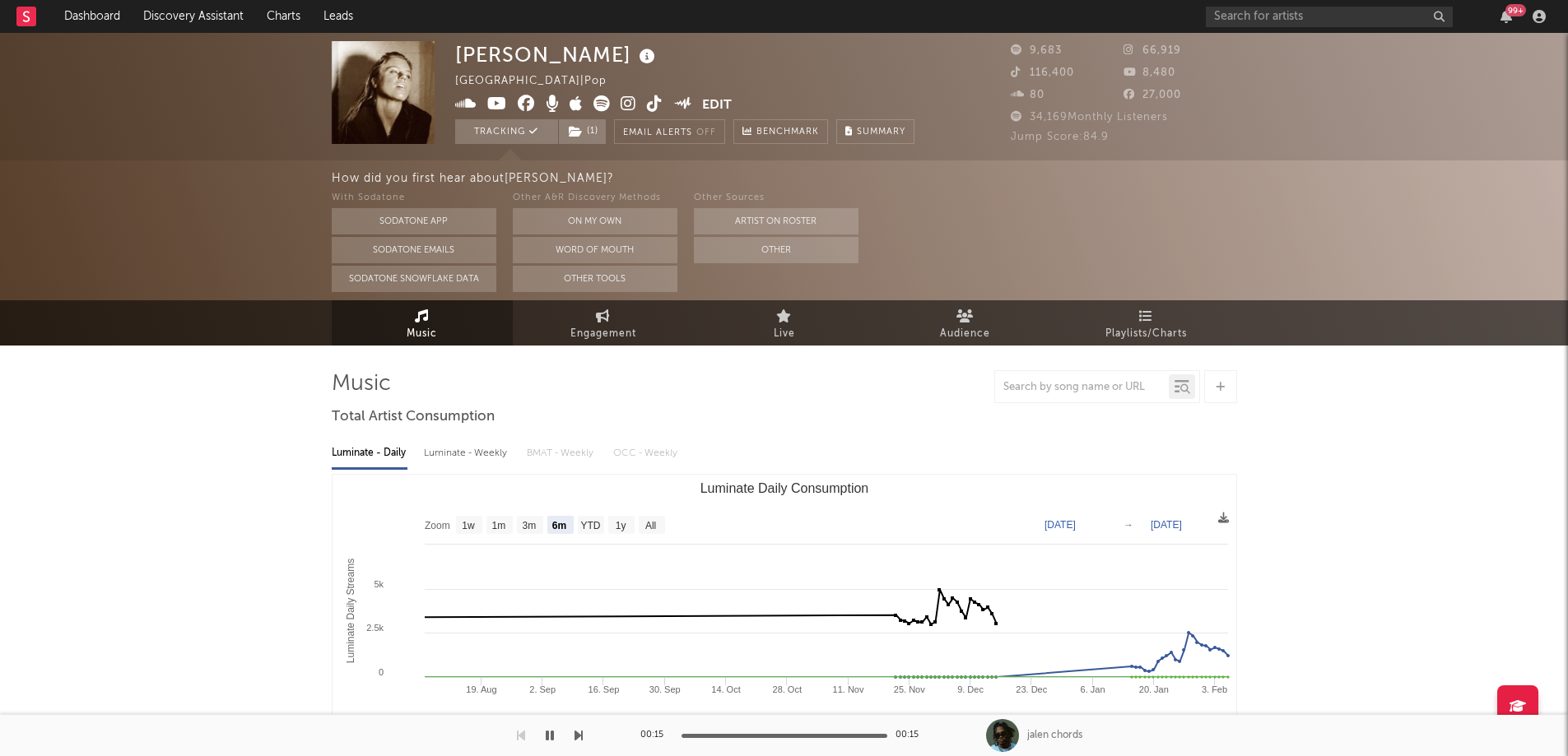
click at [635, 107] on icon at bounding box center [627, 103] width 15 height 16
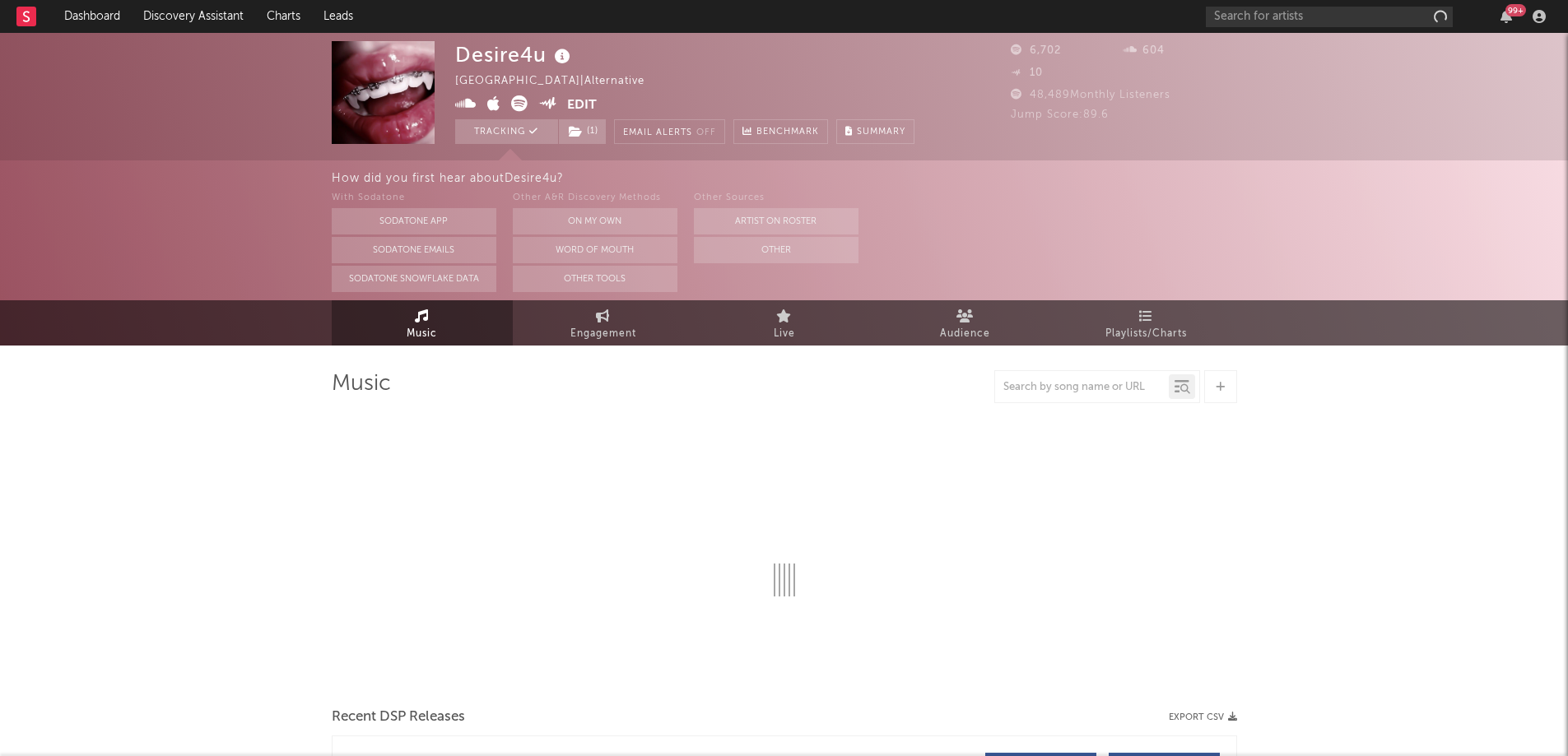
select select "6m"
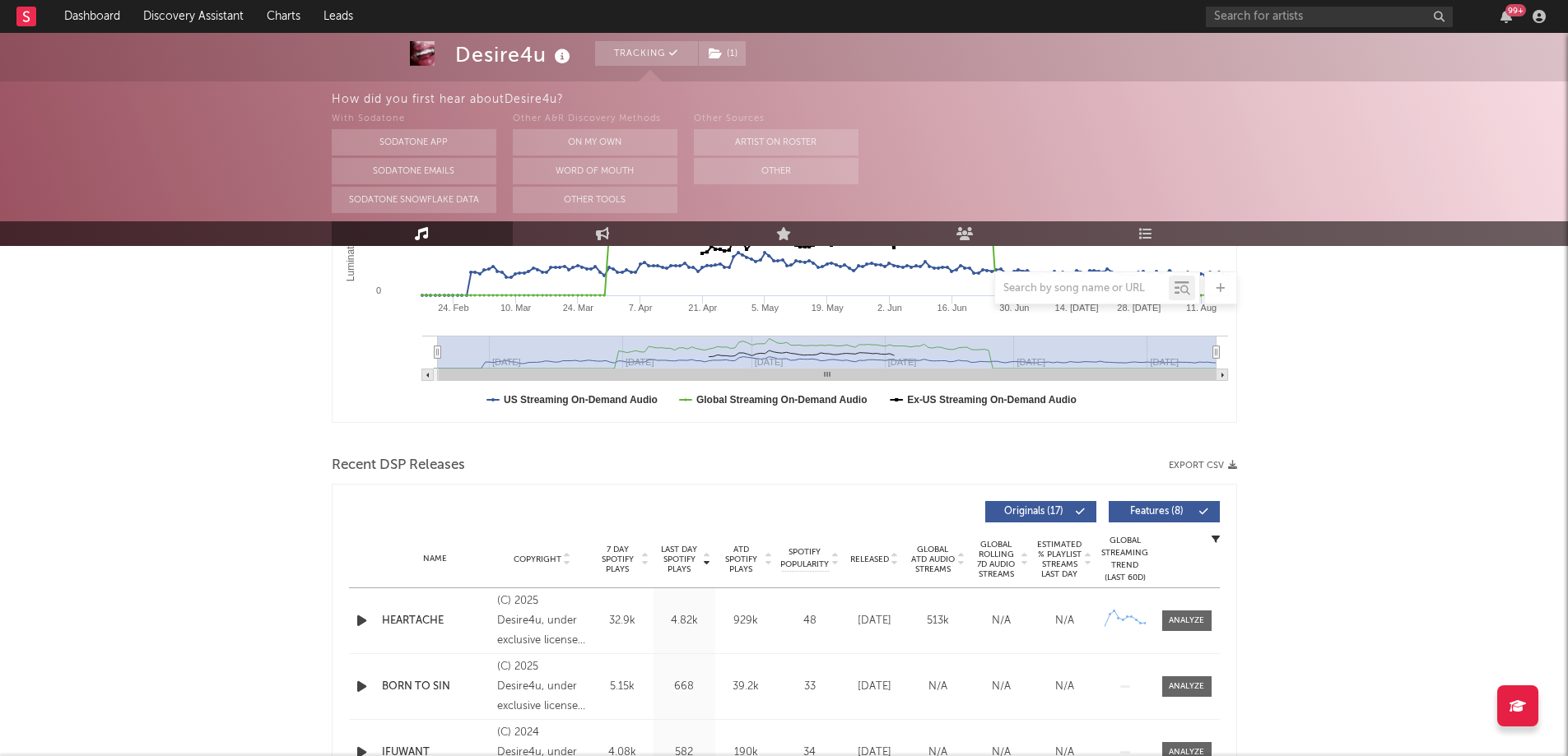
scroll to position [411, 0]
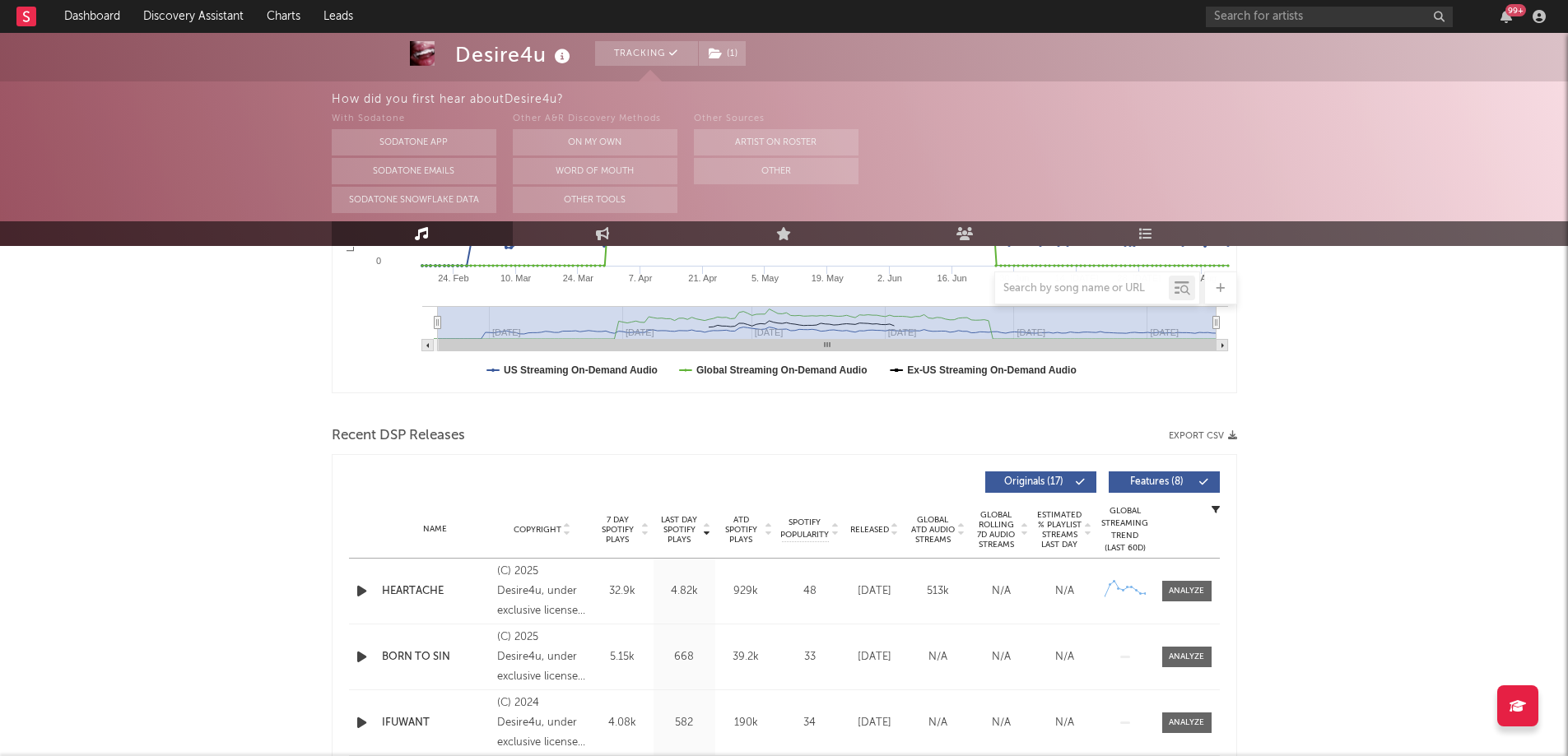
click at [359, 586] on icon "button" at bounding box center [361, 591] width 17 height 21
click at [362, 594] on icon "button" at bounding box center [360, 591] width 15 height 21
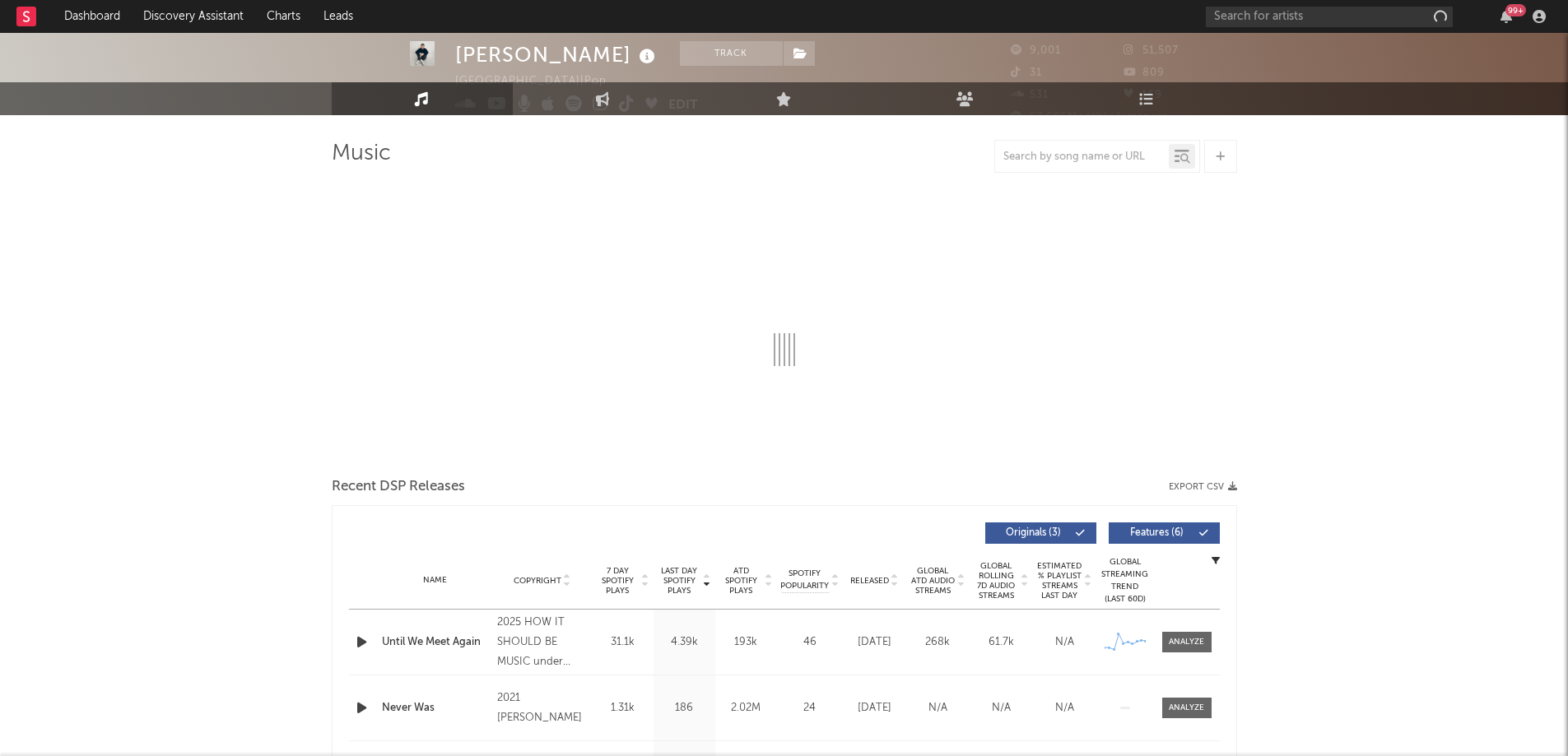
select select "1w"
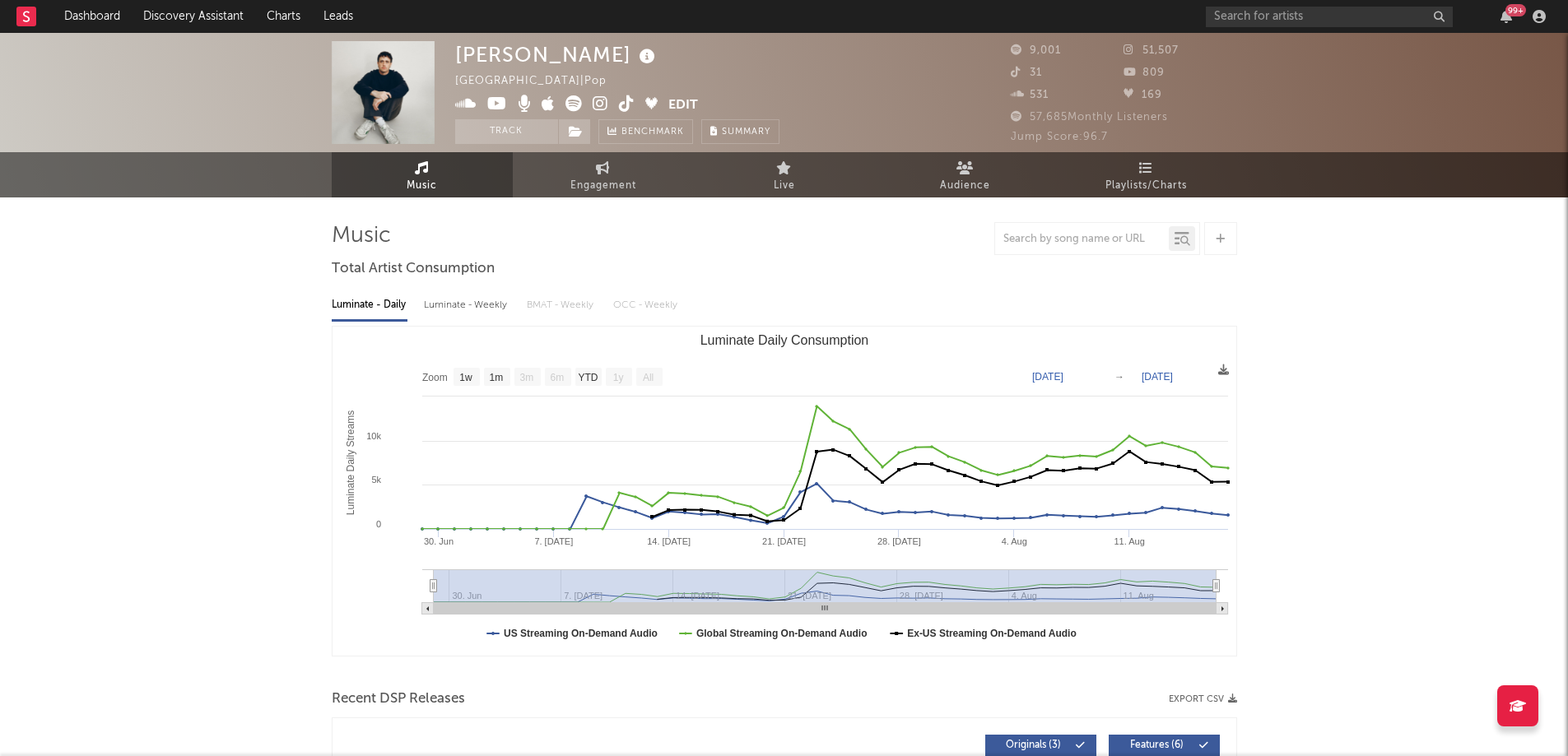
click at [596, 97] on icon at bounding box center [600, 103] width 15 height 16
